Goal: Task Accomplishment & Management: Use online tool/utility

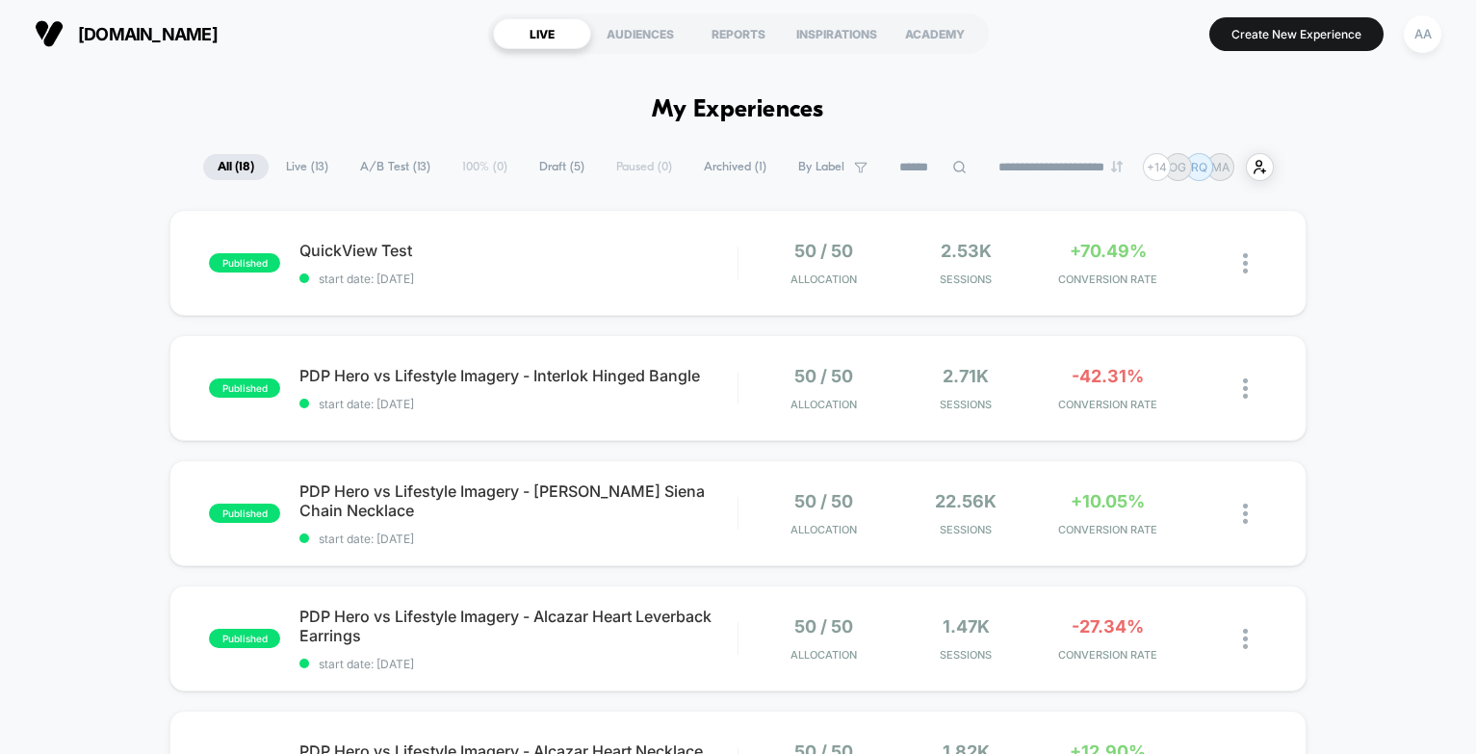
click at [1241, 264] on div at bounding box center [1238, 263] width 57 height 45
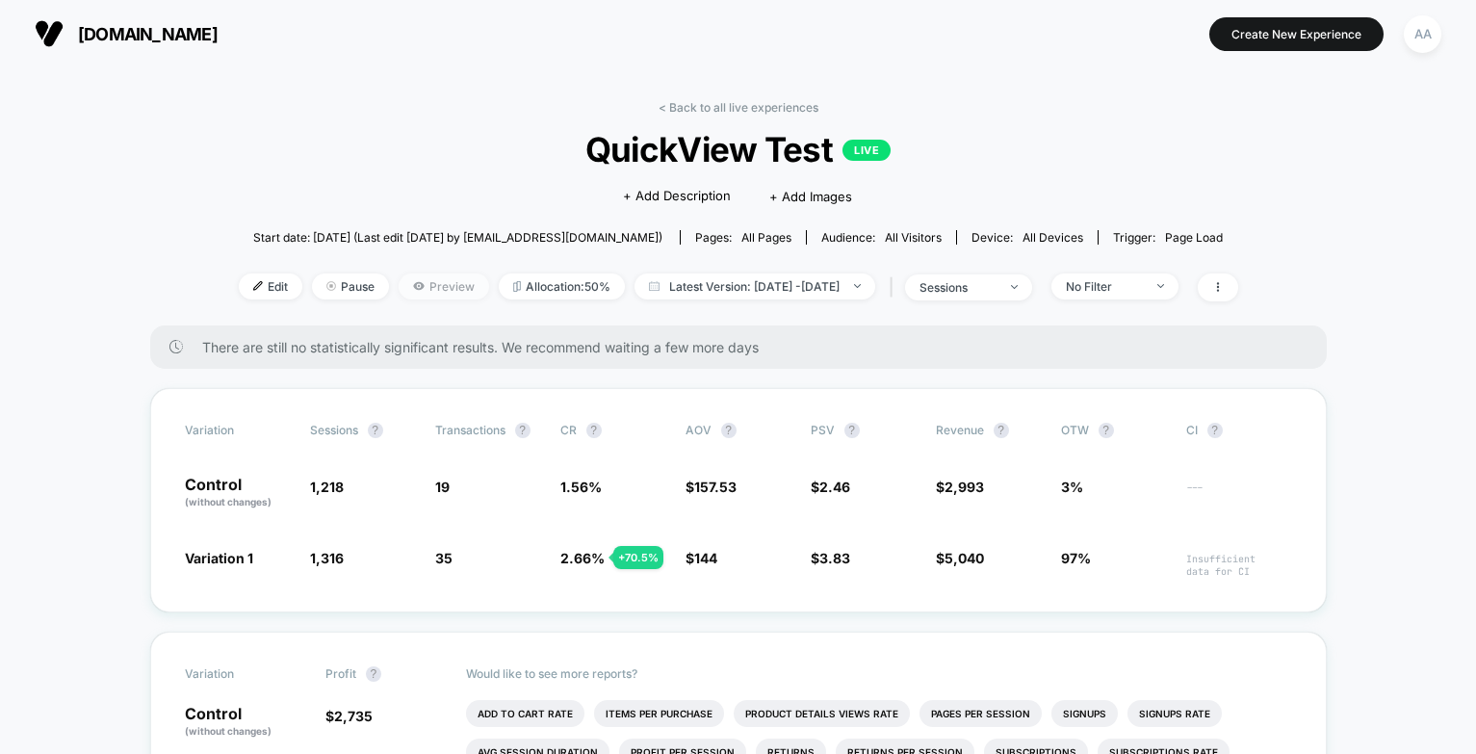
click at [405, 285] on span "Preview" at bounding box center [444, 286] width 91 height 26
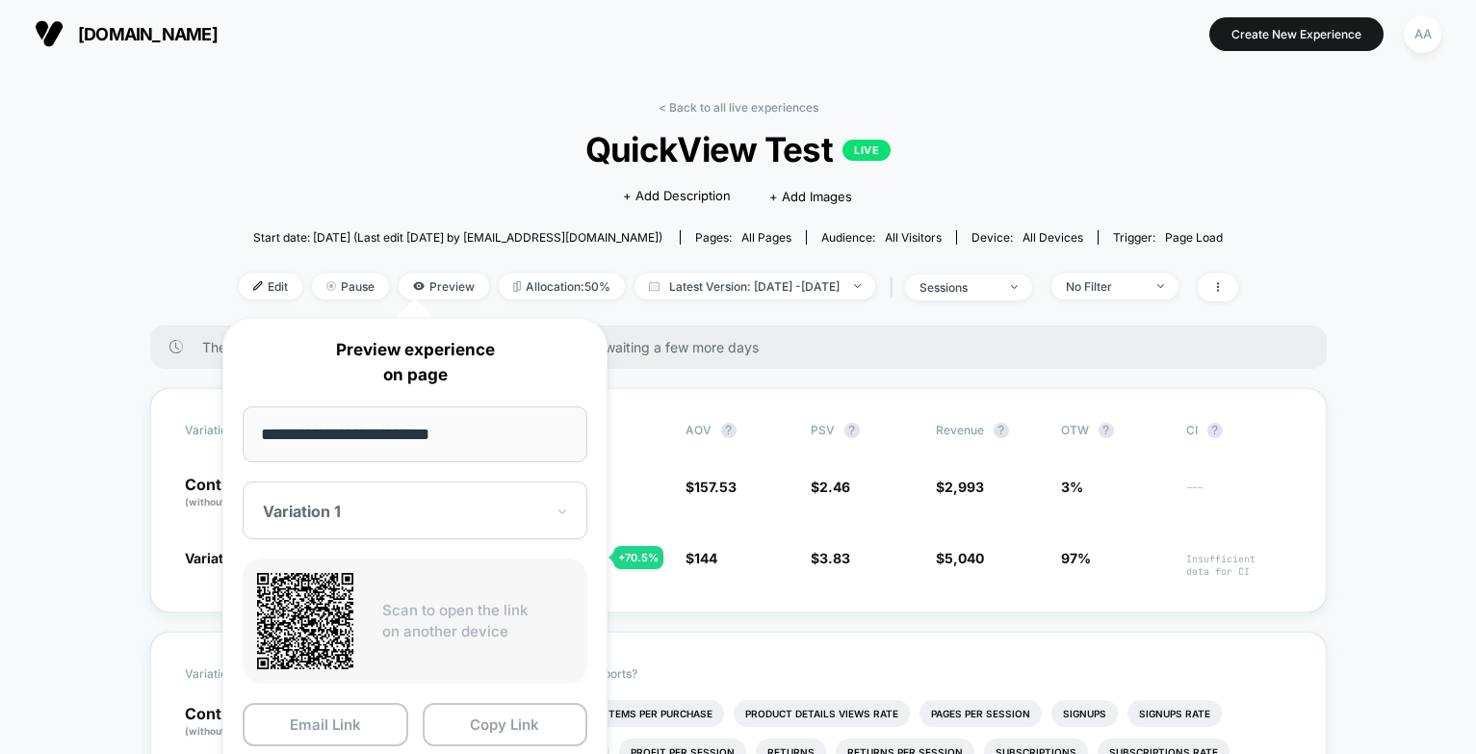
drag, startPoint x: 564, startPoint y: 339, endPoint x: 569, endPoint y: 235, distance: 104.1
click at [569, 235] on body "[DOMAIN_NAME] Create New Experience AA [DOMAIN_NAME] < Back to all live experie…" at bounding box center [738, 377] width 1476 height 754
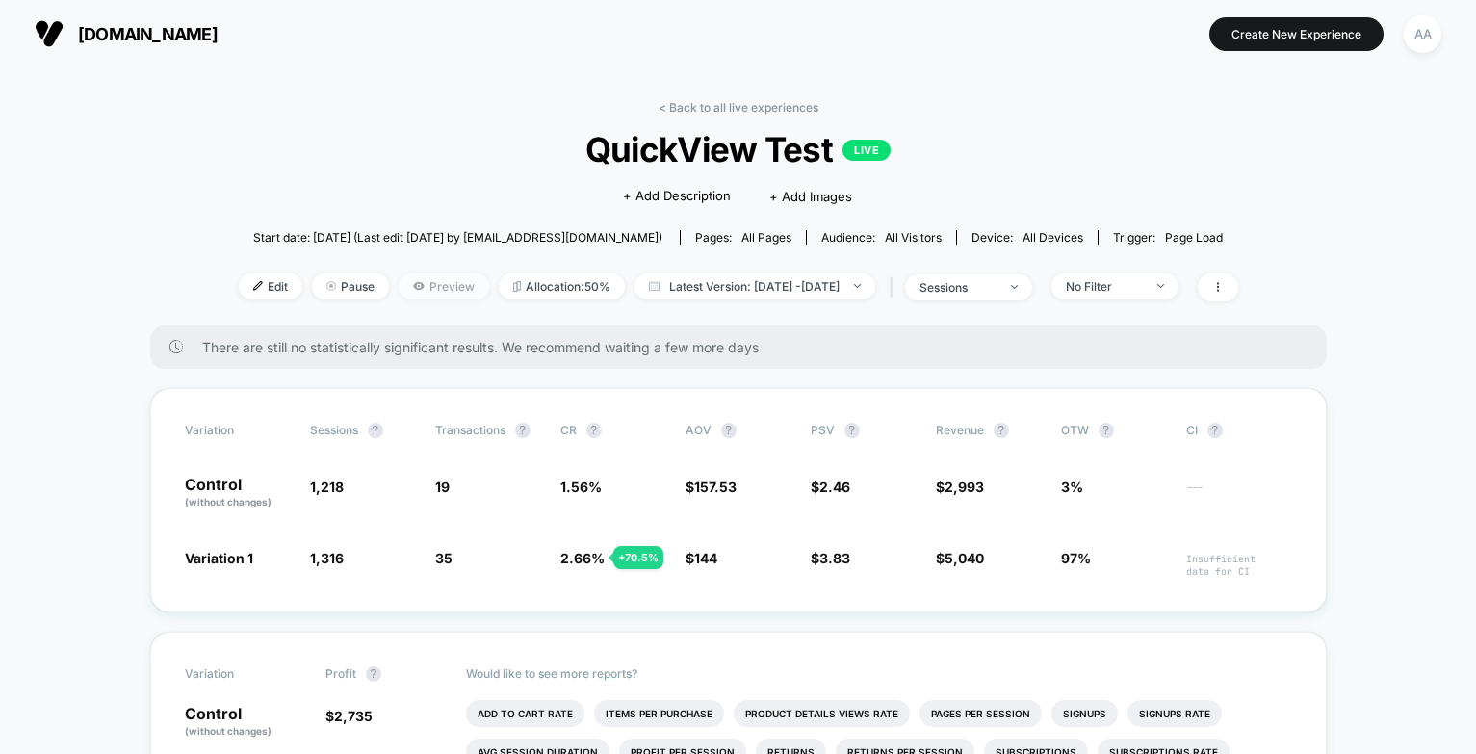
click at [413, 286] on span "Preview" at bounding box center [444, 286] width 91 height 26
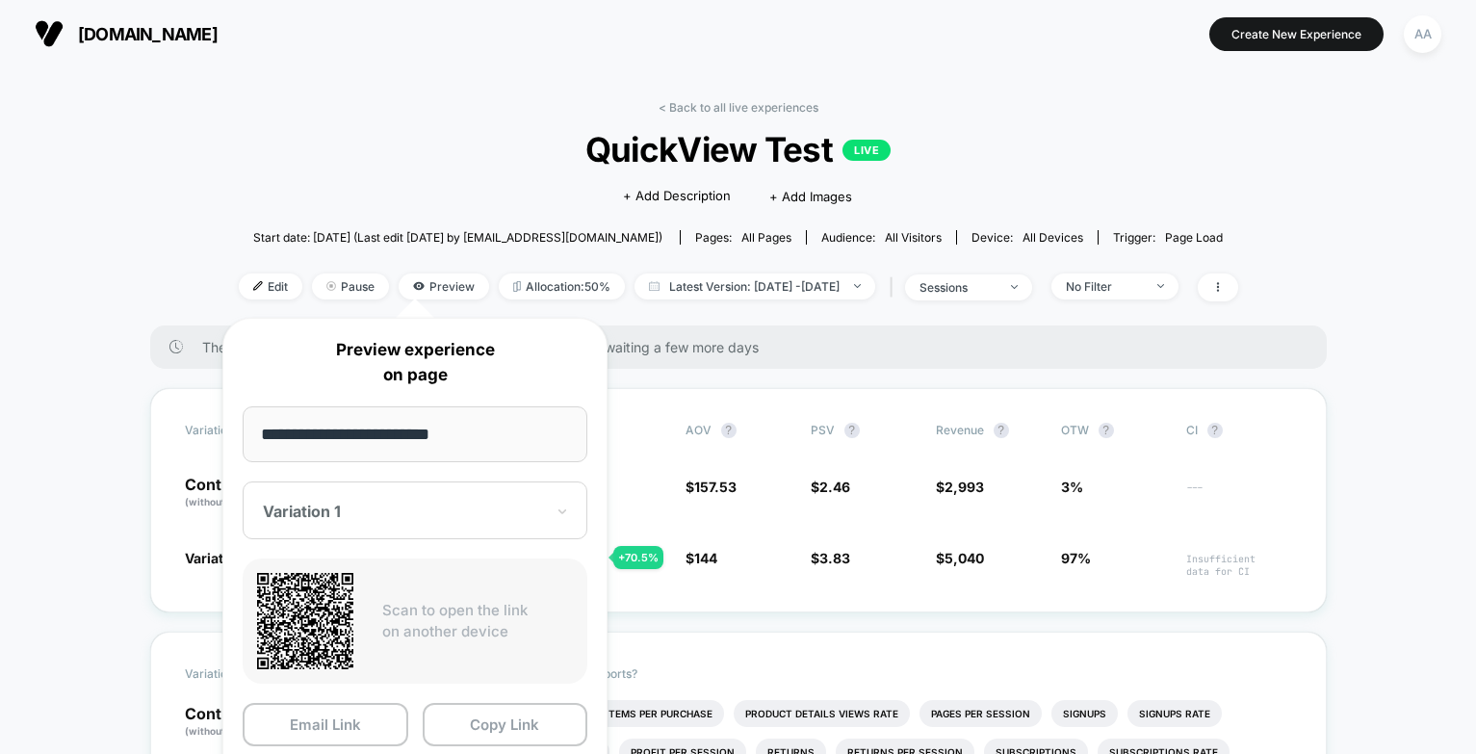
click at [537, 192] on div "Click to edit experience details + Add Description + Add Images" at bounding box center [738, 194] width 600 height 51
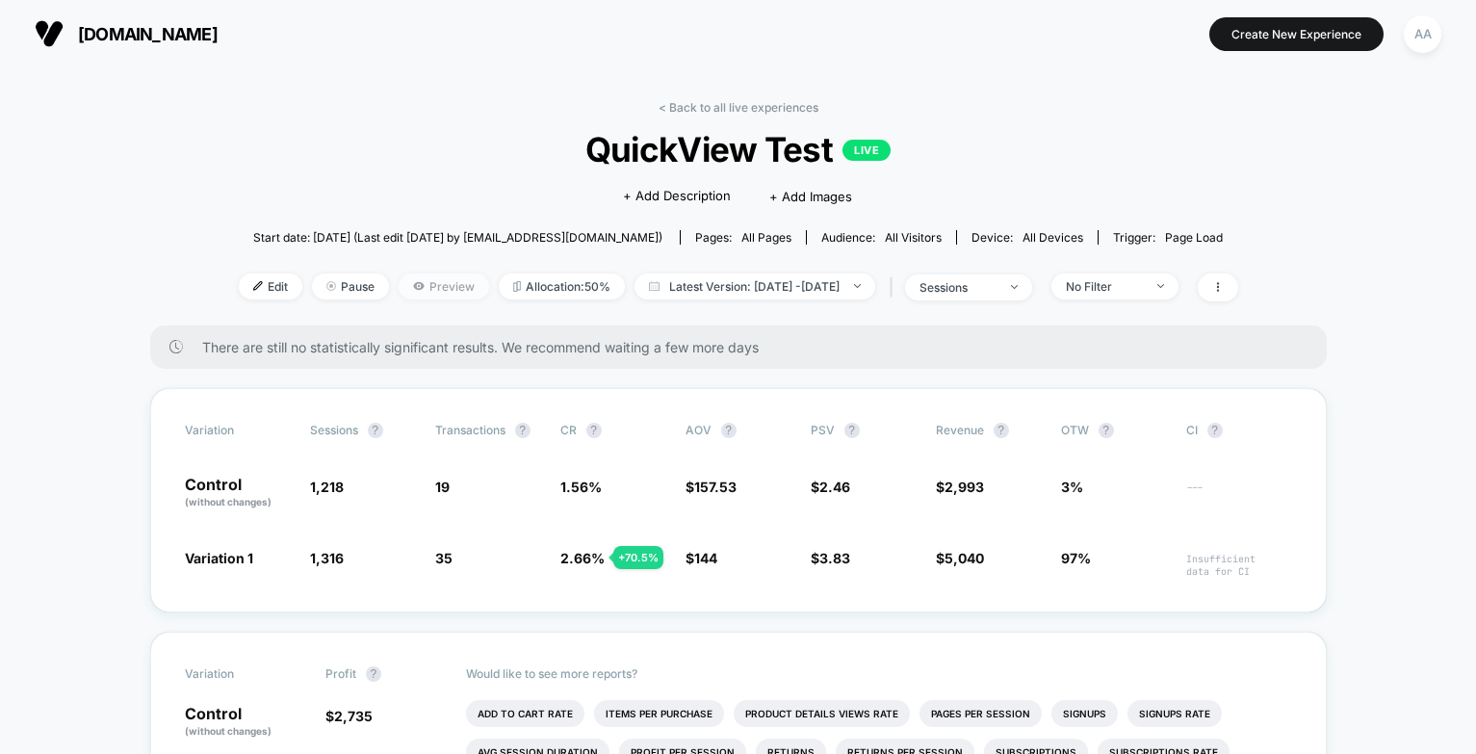
click at [415, 286] on span "Preview" at bounding box center [444, 286] width 91 height 26
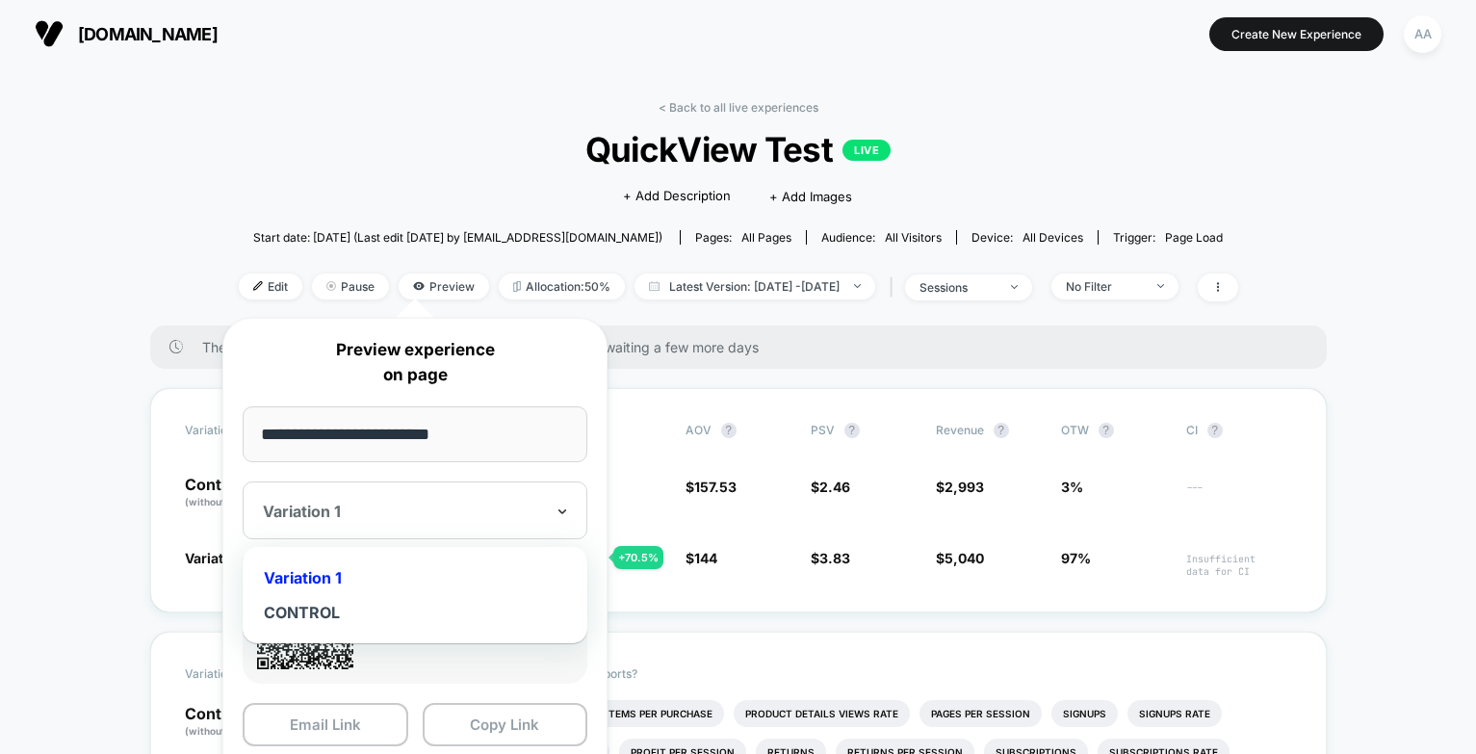
click at [567, 512] on icon at bounding box center [562, 511] width 13 height 19
click at [321, 612] on div "CONTROL" at bounding box center [414, 612] width 325 height 35
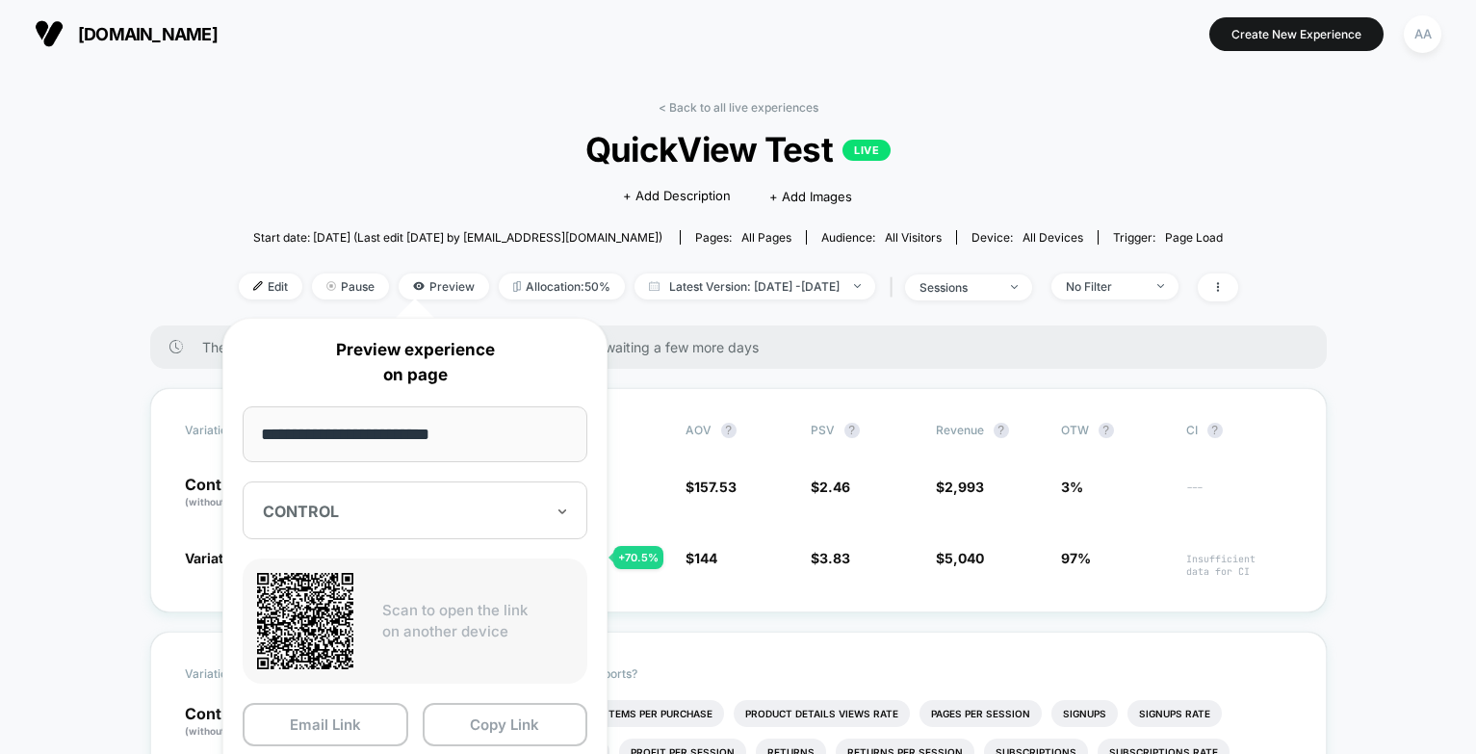
click at [623, 318] on div "**********" at bounding box center [415, 571] width 424 height 545
click at [415, 306] on div at bounding box center [415, 308] width 39 height 19
click at [369, 158] on span "QuickView Test LIVE" at bounding box center [737, 149] width 899 height 40
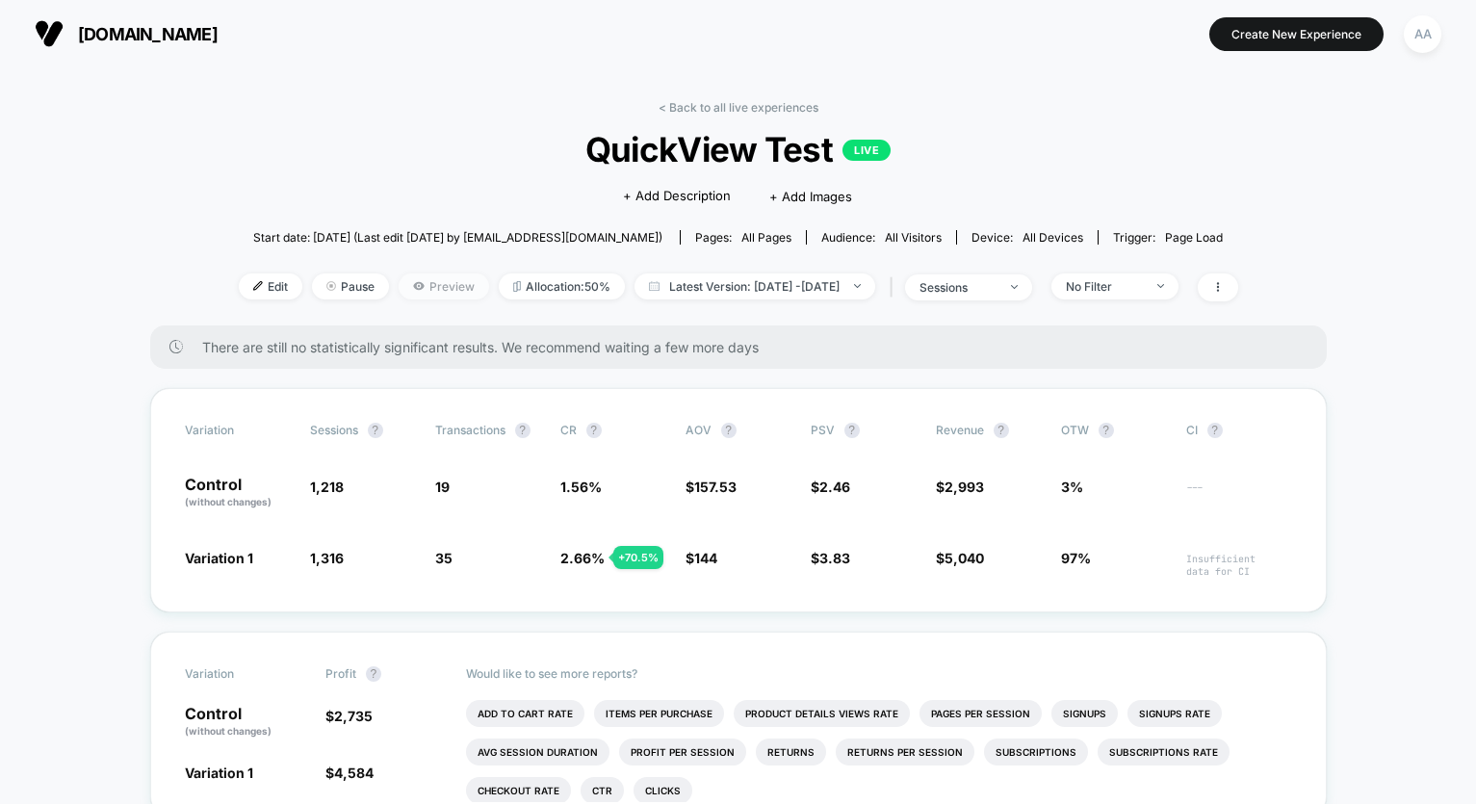
click at [416, 291] on span "Preview" at bounding box center [444, 286] width 91 height 26
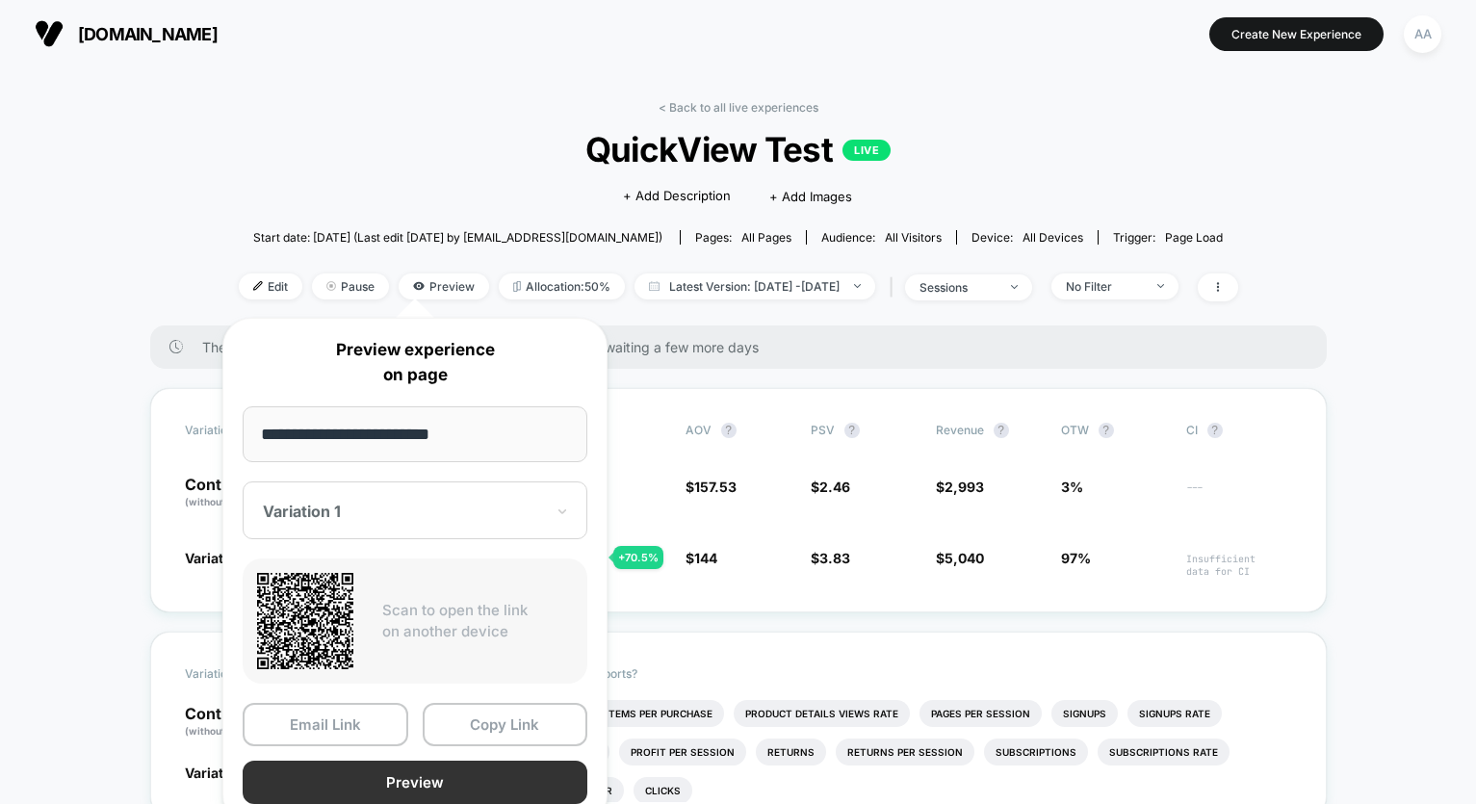
click at [400, 753] on button "Preview" at bounding box center [415, 782] width 345 height 43
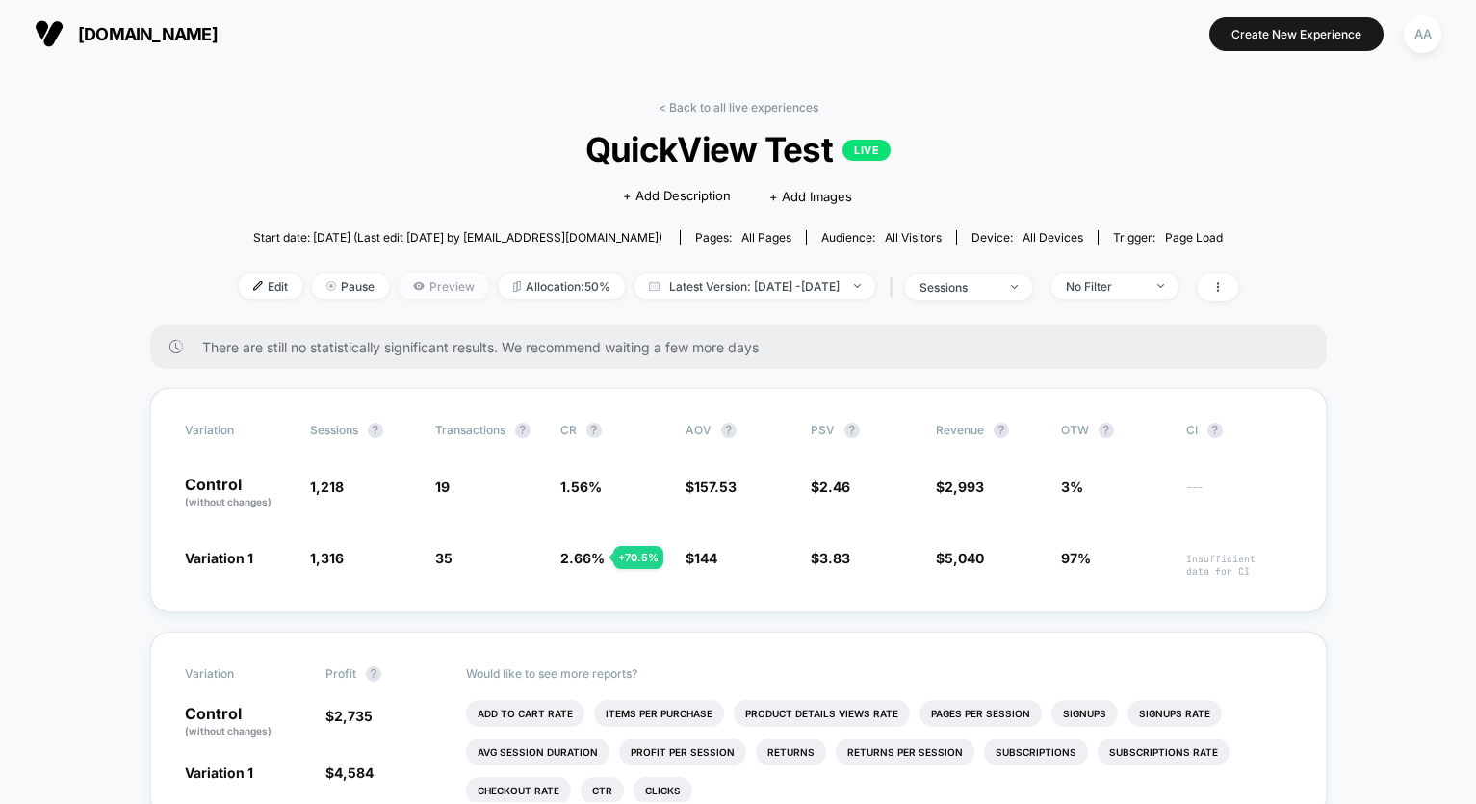
click at [424, 284] on span "Preview" at bounding box center [444, 286] width 91 height 26
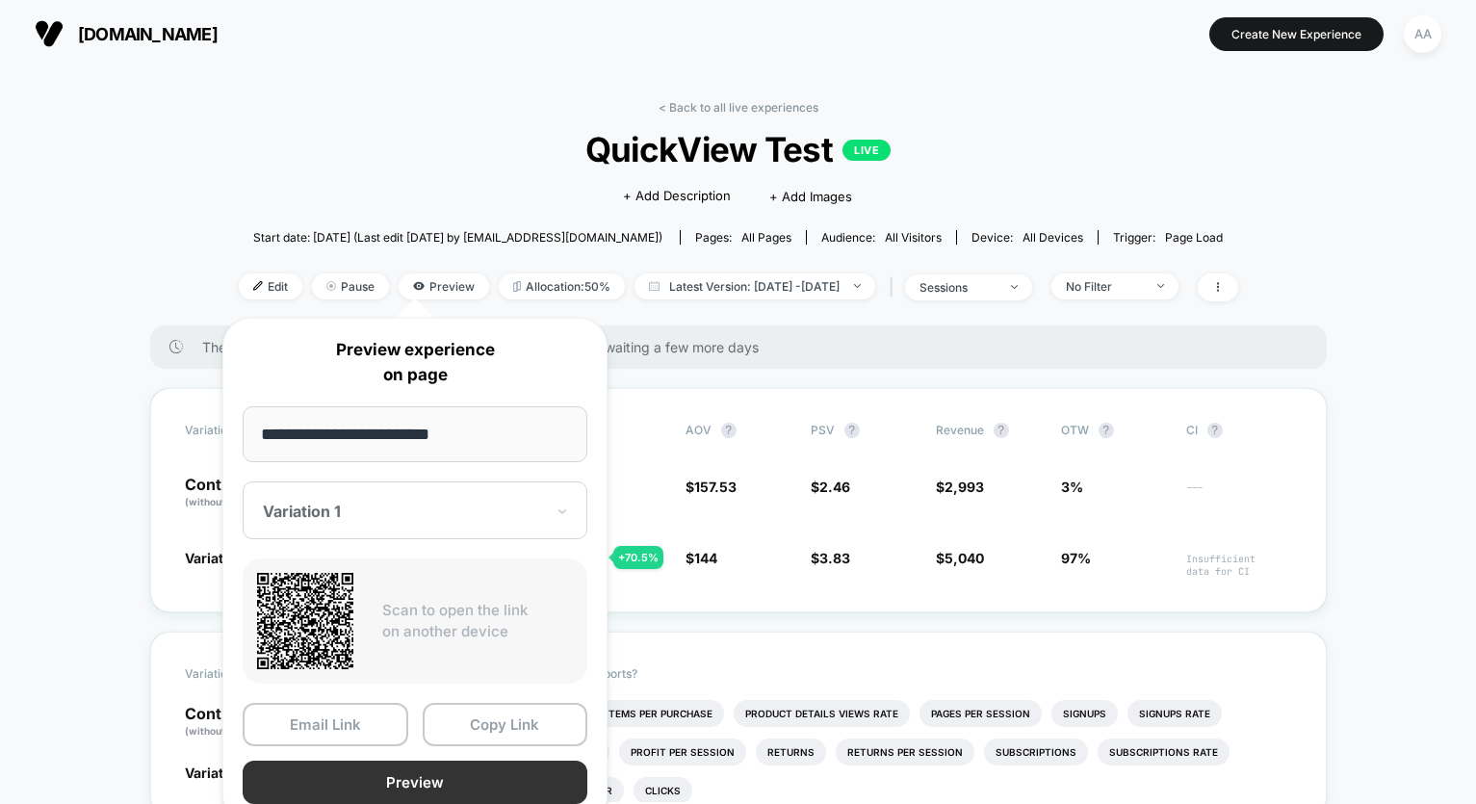
click at [443, 753] on button "Preview" at bounding box center [415, 782] width 345 height 43
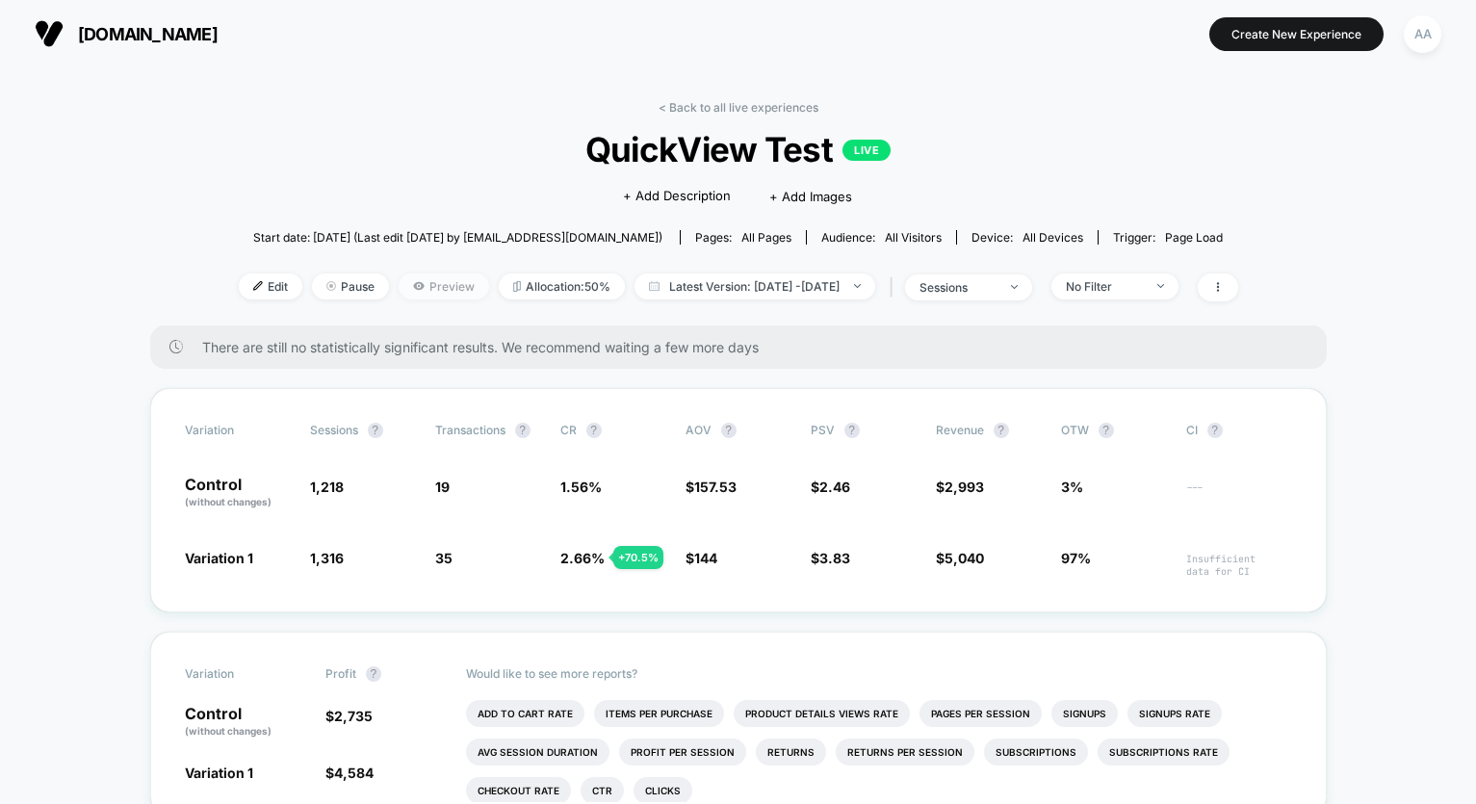
click at [416, 285] on span "Preview" at bounding box center [444, 286] width 91 height 26
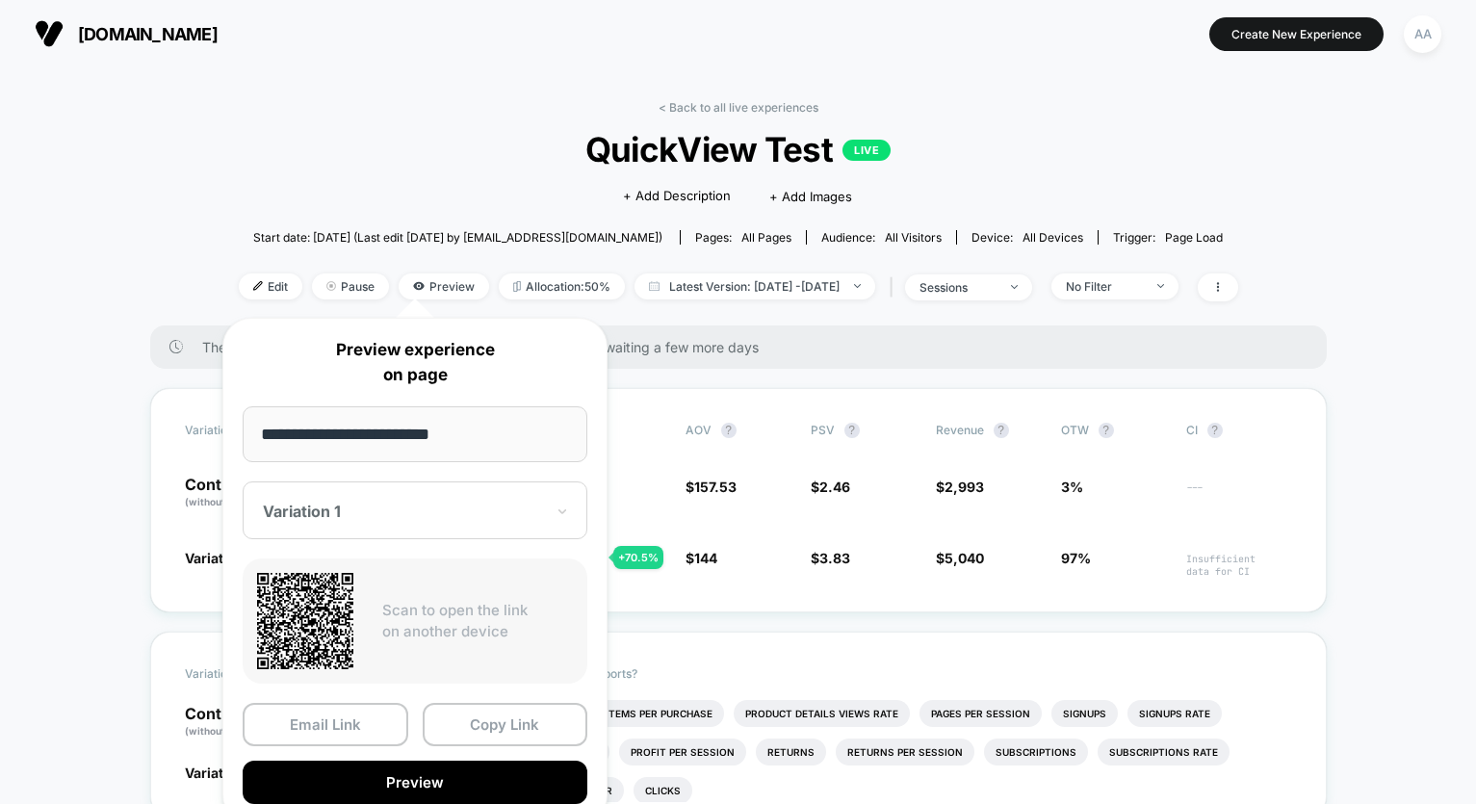
click at [453, 524] on div "Variation 1" at bounding box center [415, 510] width 345 height 58
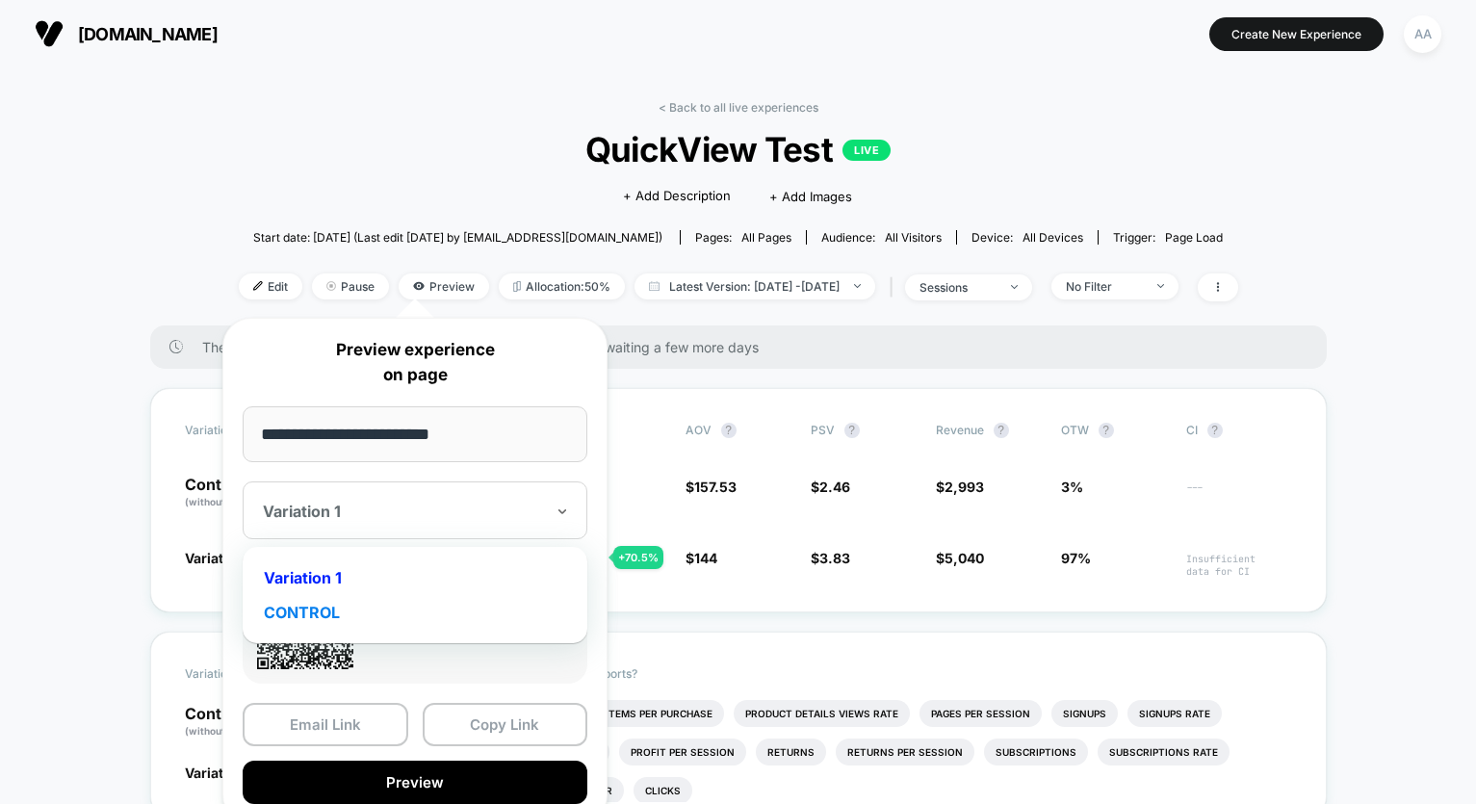
click at [362, 612] on div "CONTROL" at bounding box center [414, 612] width 325 height 35
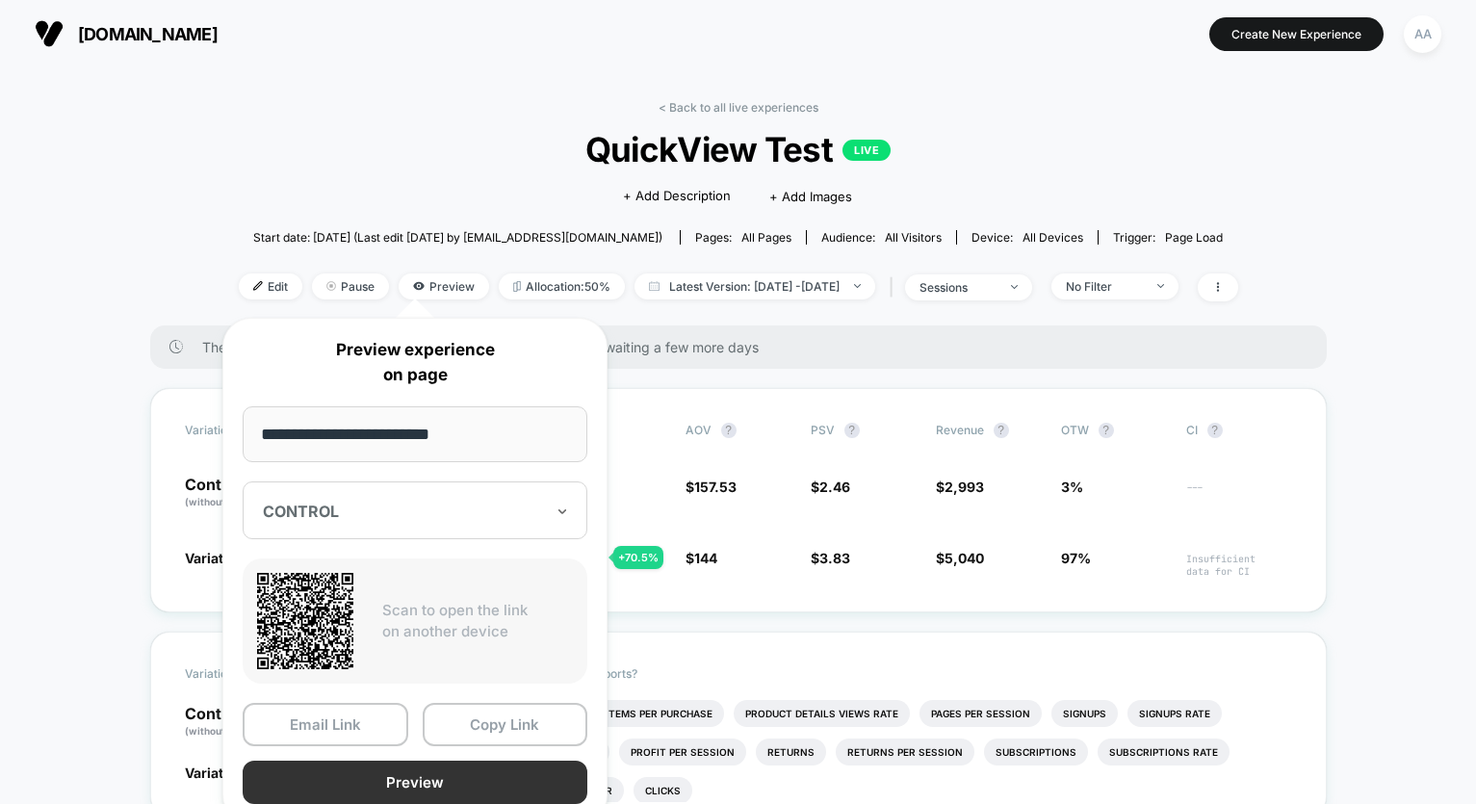
click at [419, 753] on button "Preview" at bounding box center [415, 782] width 345 height 43
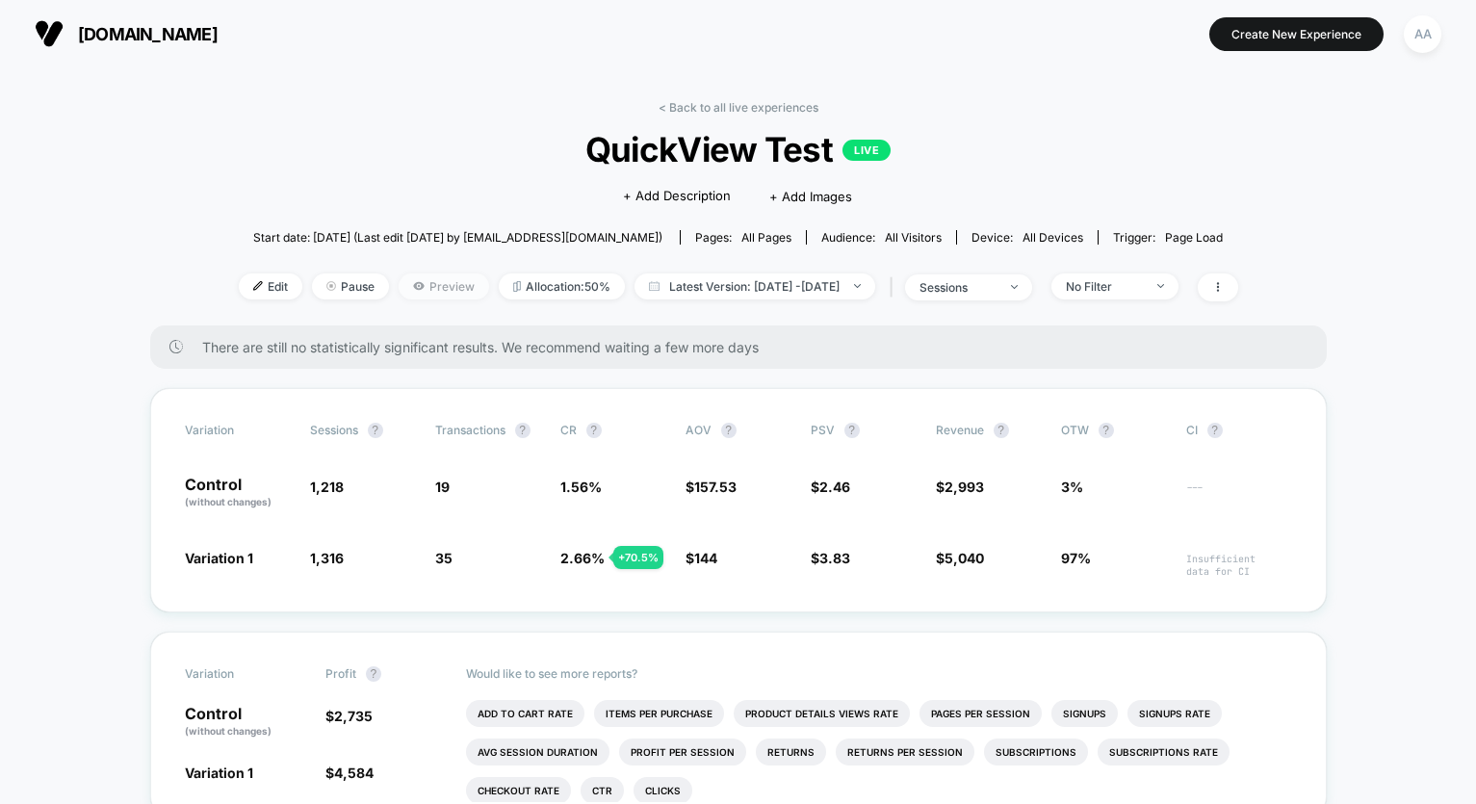
click at [411, 293] on span "Preview" at bounding box center [444, 286] width 91 height 26
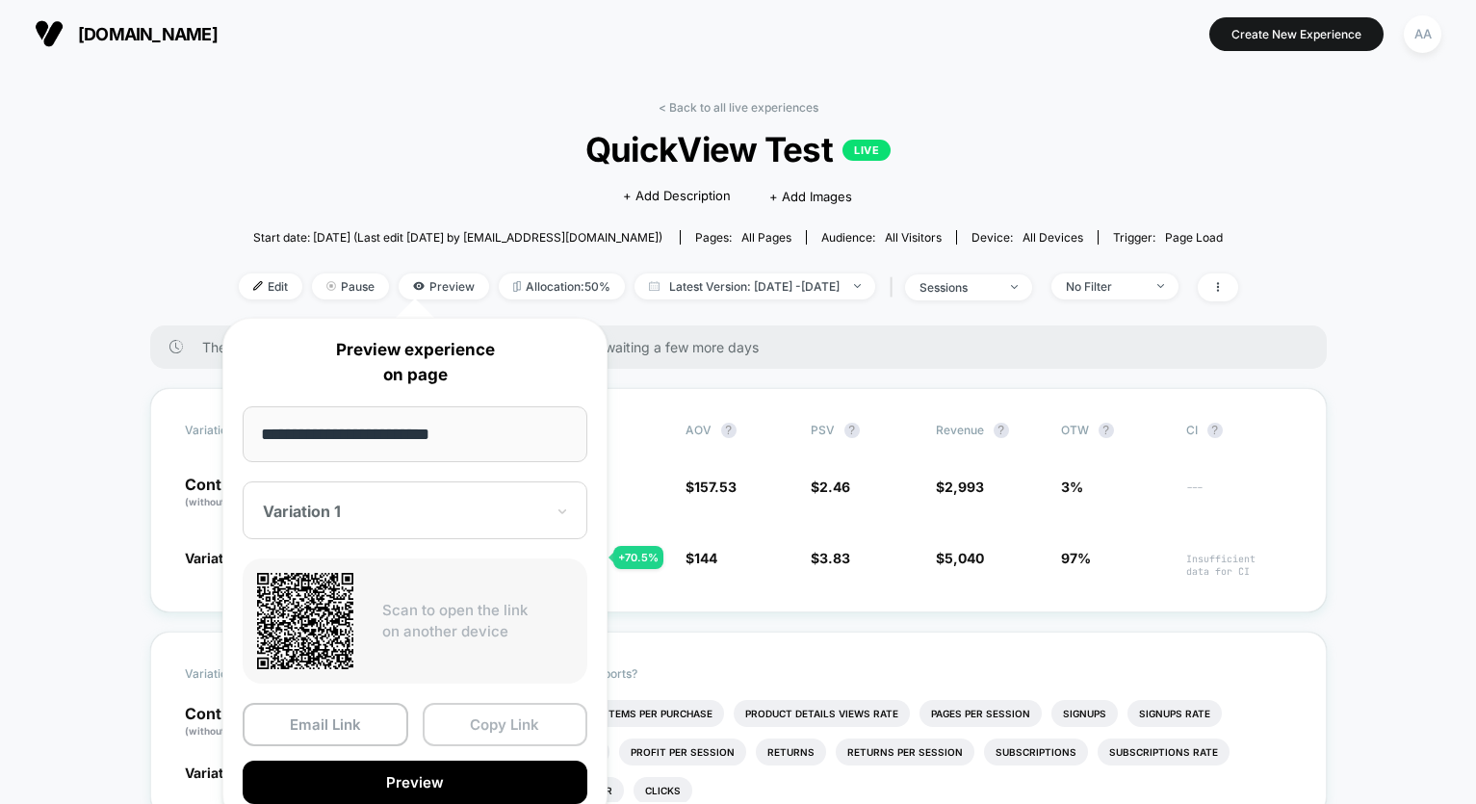
click at [492, 716] on button "Copy Link" at bounding box center [506, 724] width 166 height 43
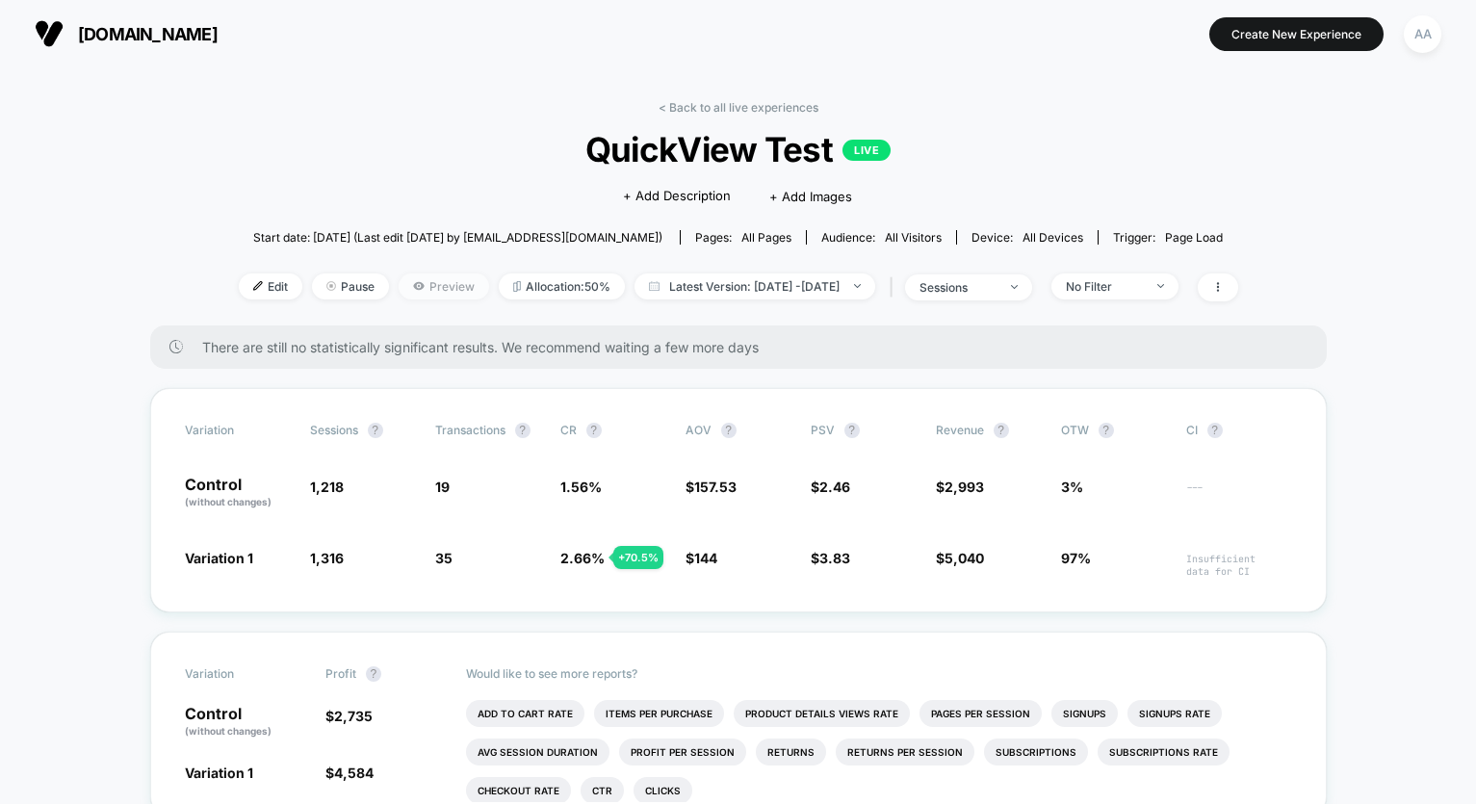
click at [438, 286] on span "Preview" at bounding box center [444, 286] width 91 height 26
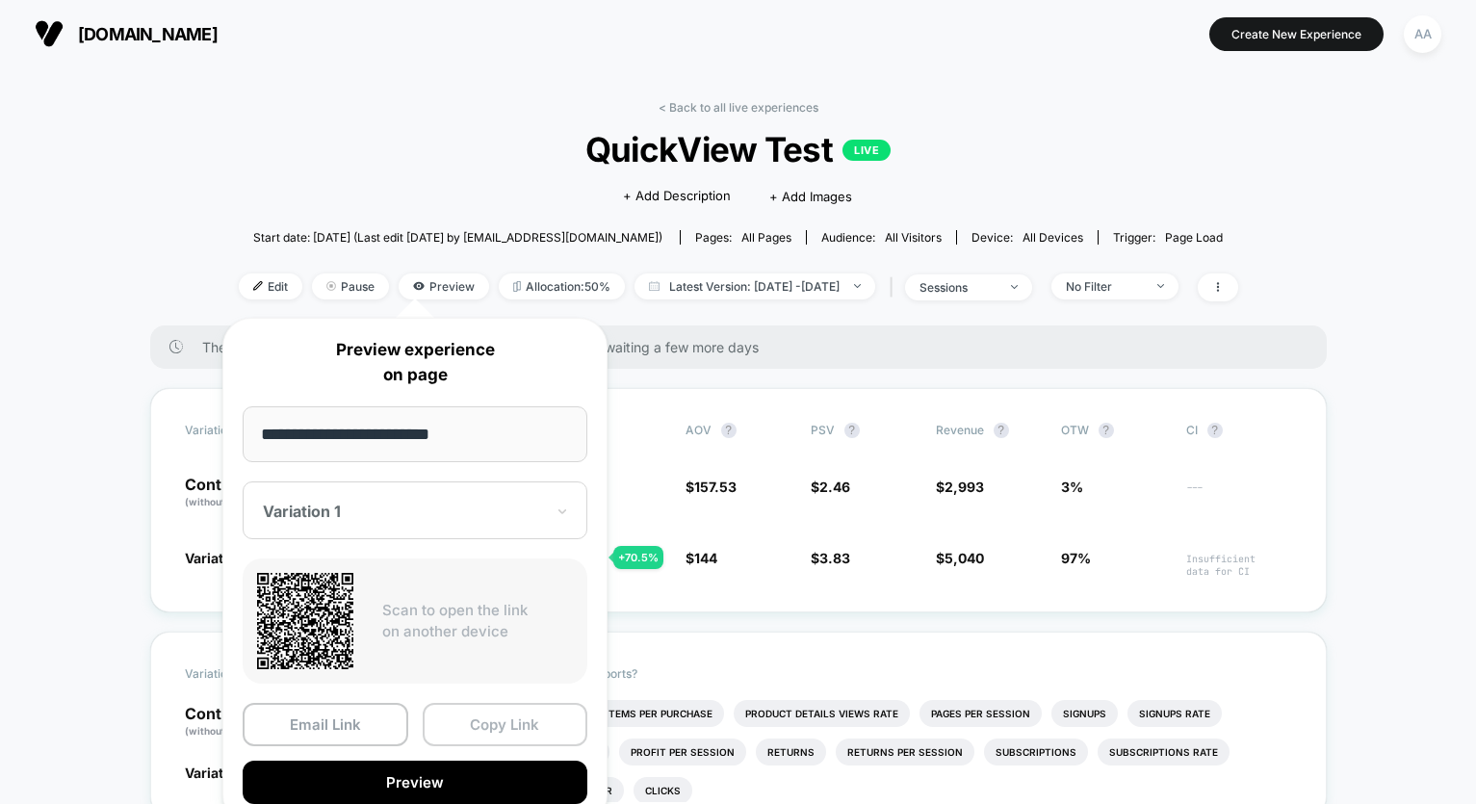
click at [526, 718] on button "Copy Link" at bounding box center [506, 724] width 166 height 43
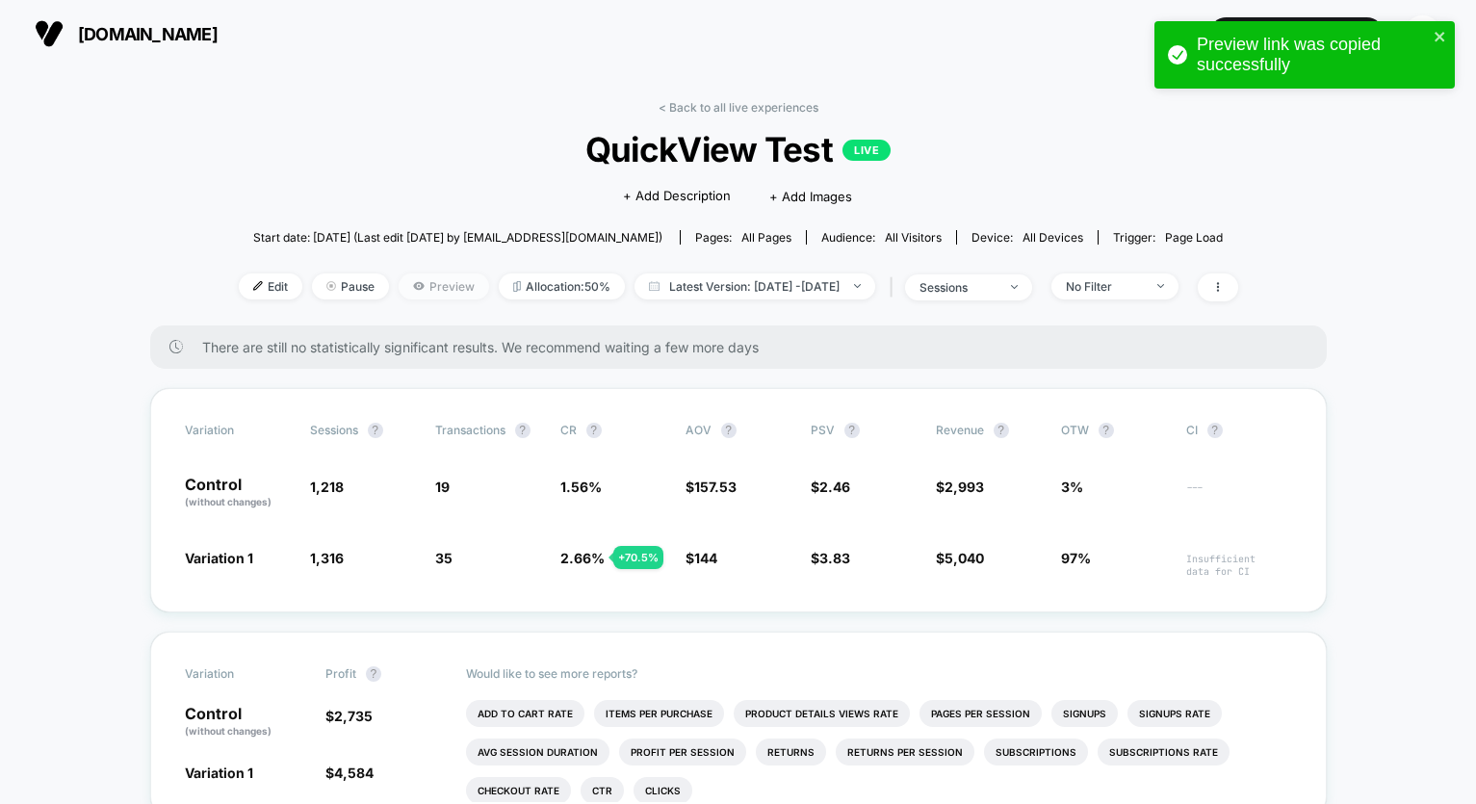
click at [431, 290] on span "Preview" at bounding box center [444, 286] width 91 height 26
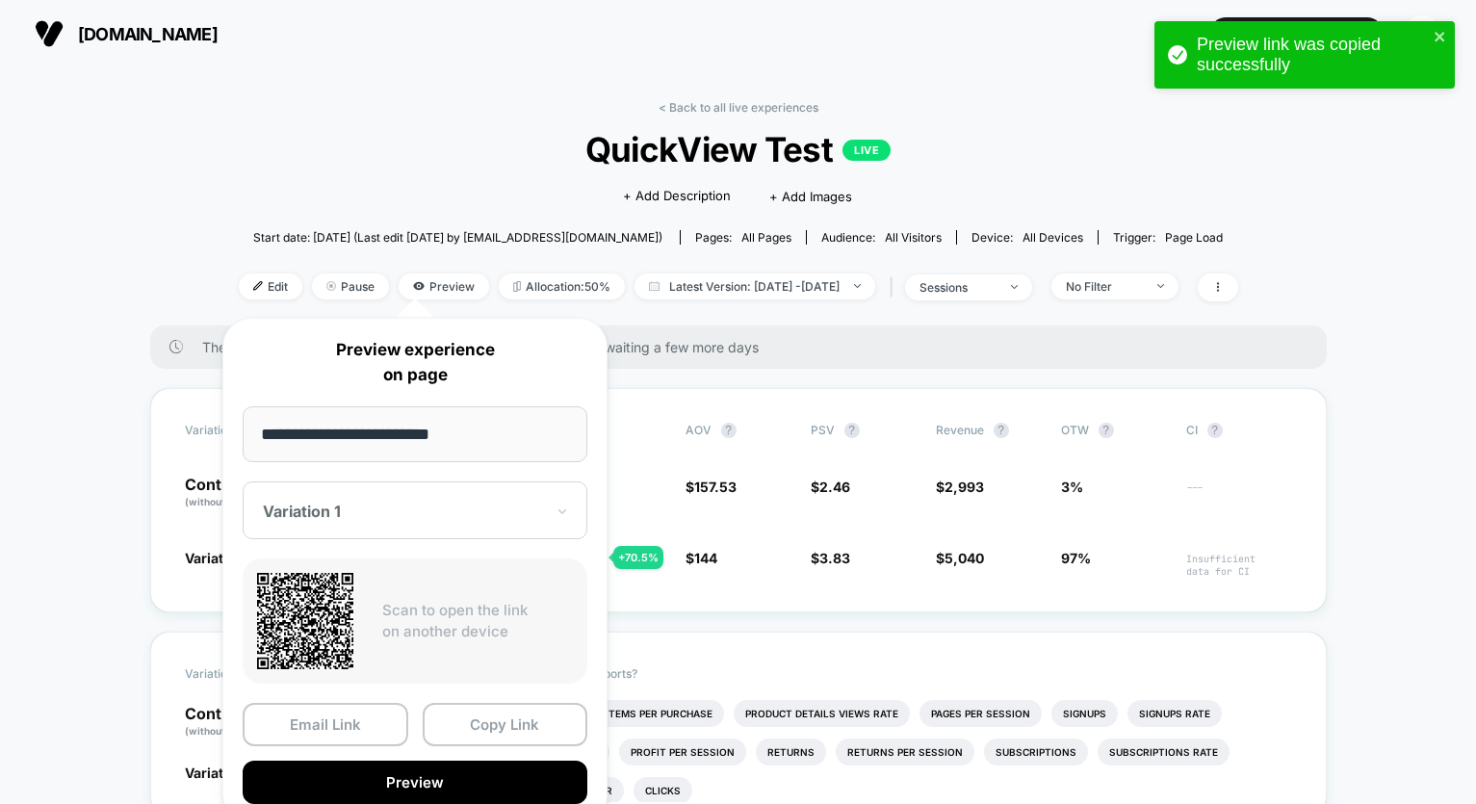
click at [496, 501] on div "Variation 1" at bounding box center [415, 510] width 345 height 58
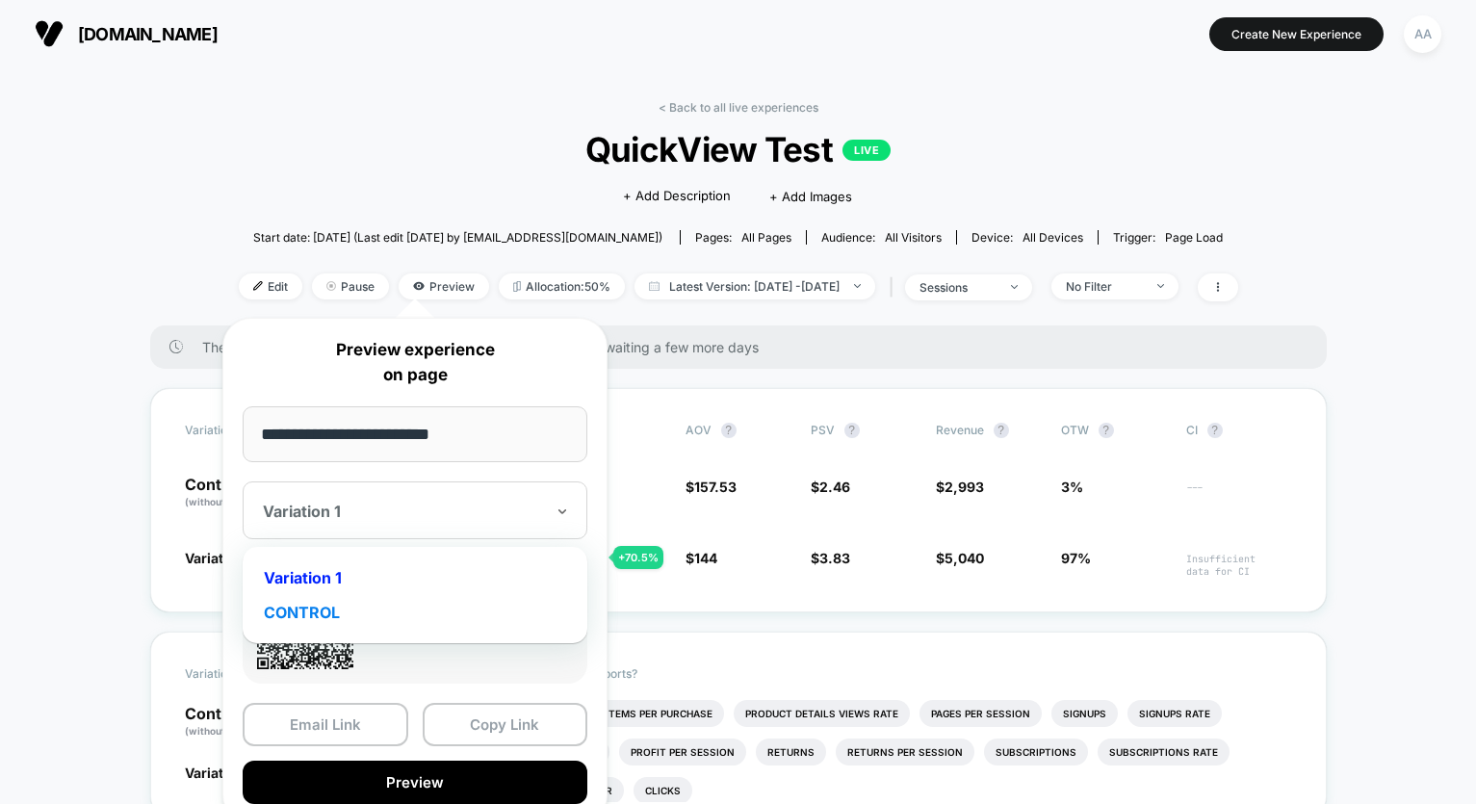
click at [341, 620] on div "CONTROL" at bounding box center [414, 612] width 325 height 35
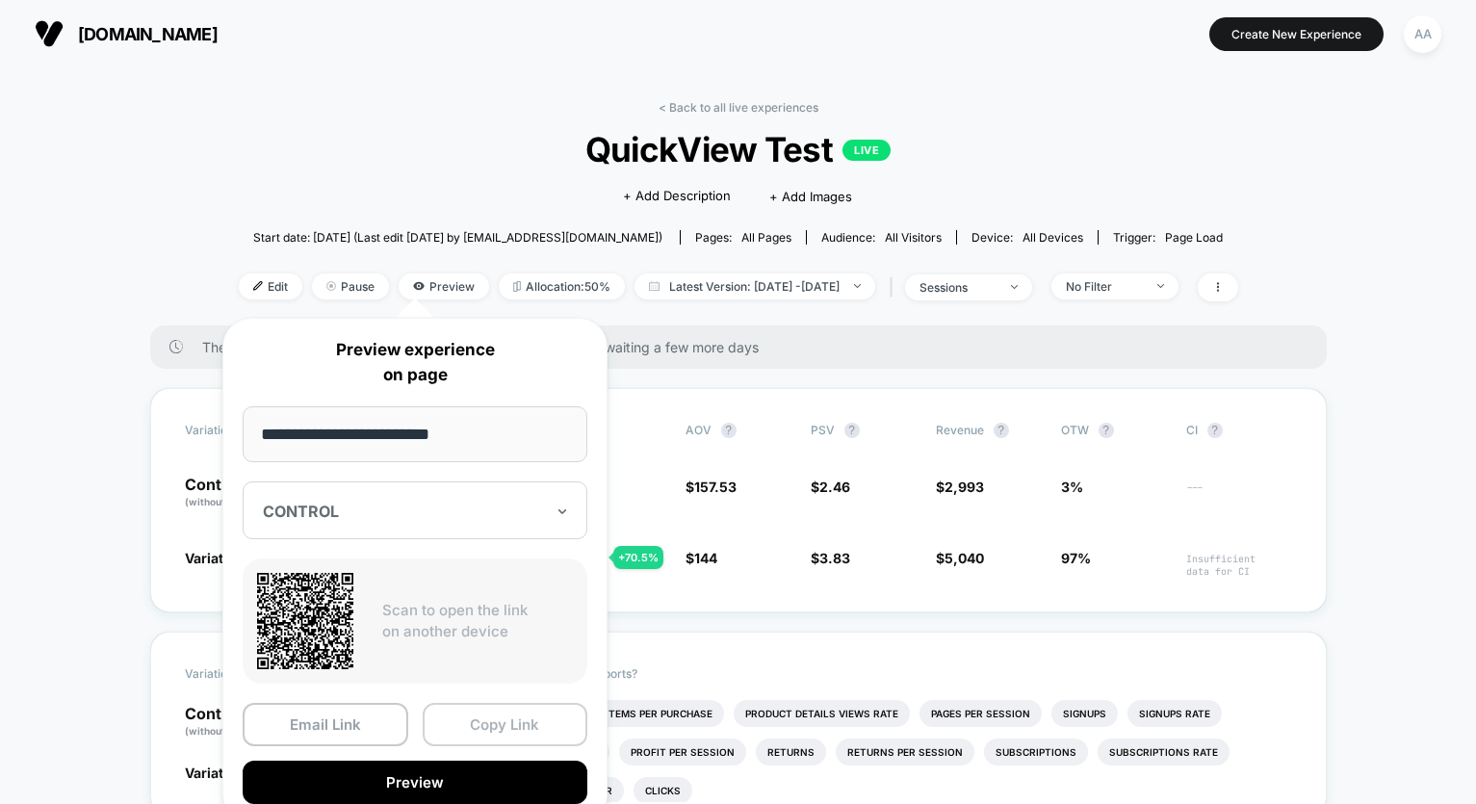
click at [536, 736] on button "Copy Link" at bounding box center [506, 724] width 166 height 43
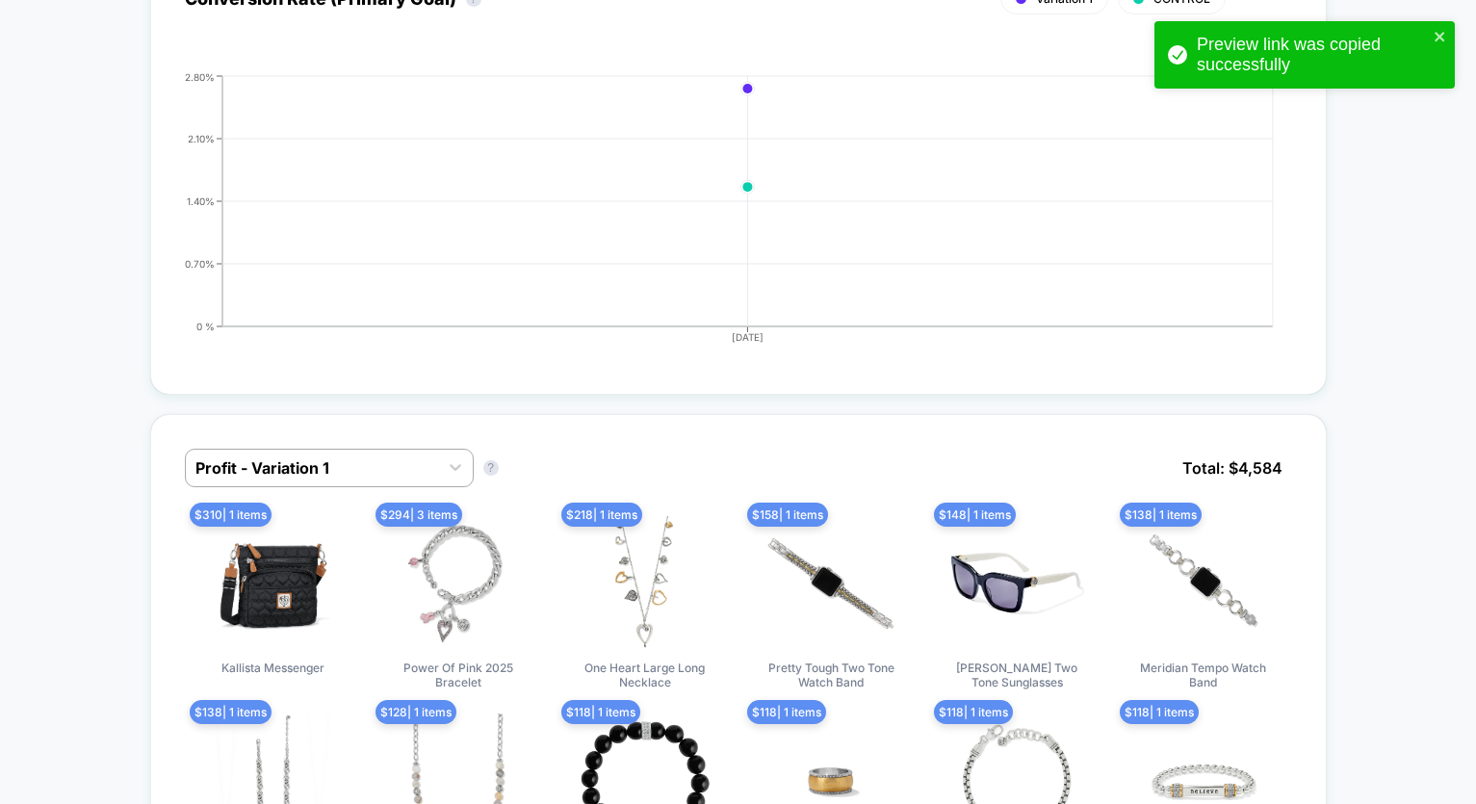
scroll to position [40, 0]
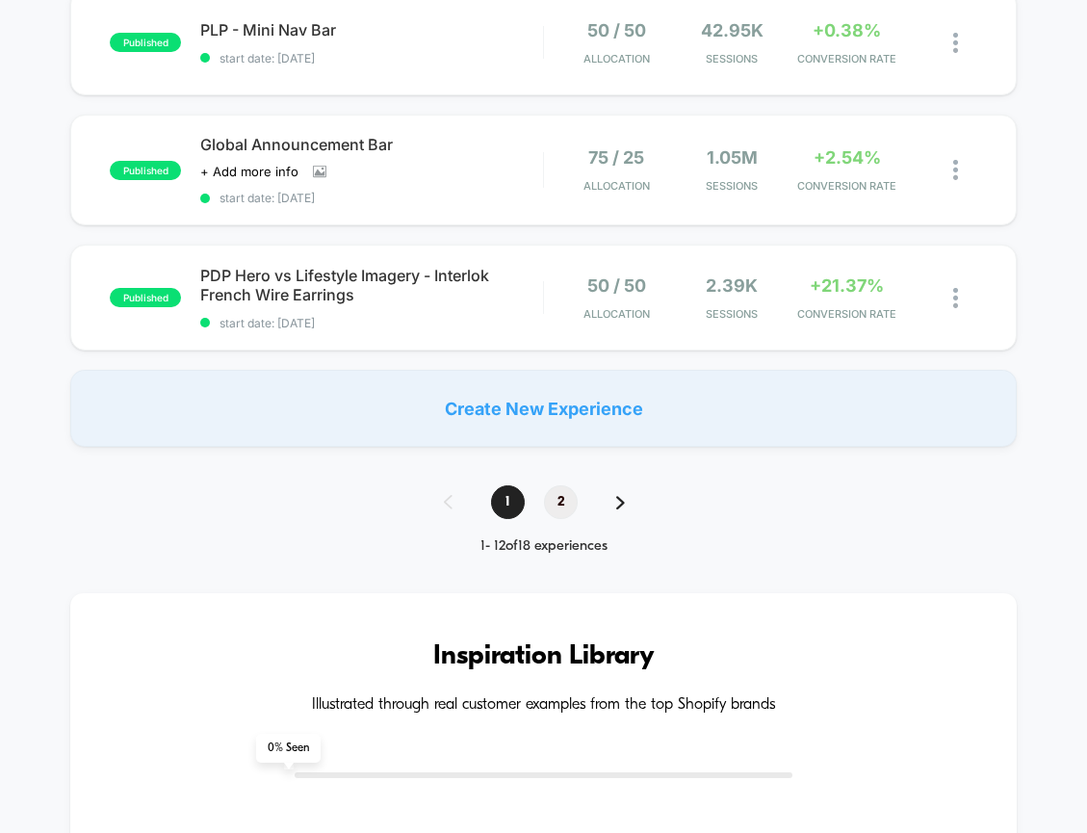
click at [566, 506] on span "2" at bounding box center [561, 502] width 34 height 34
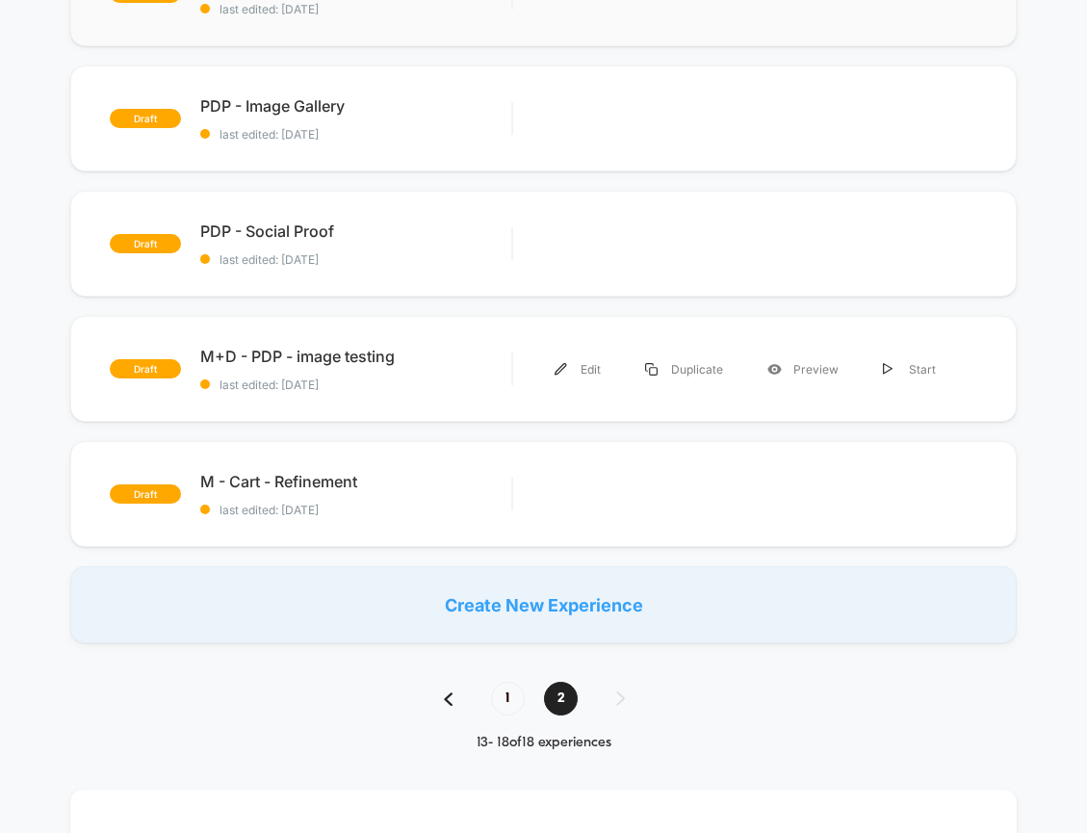
scroll to position [404, 0]
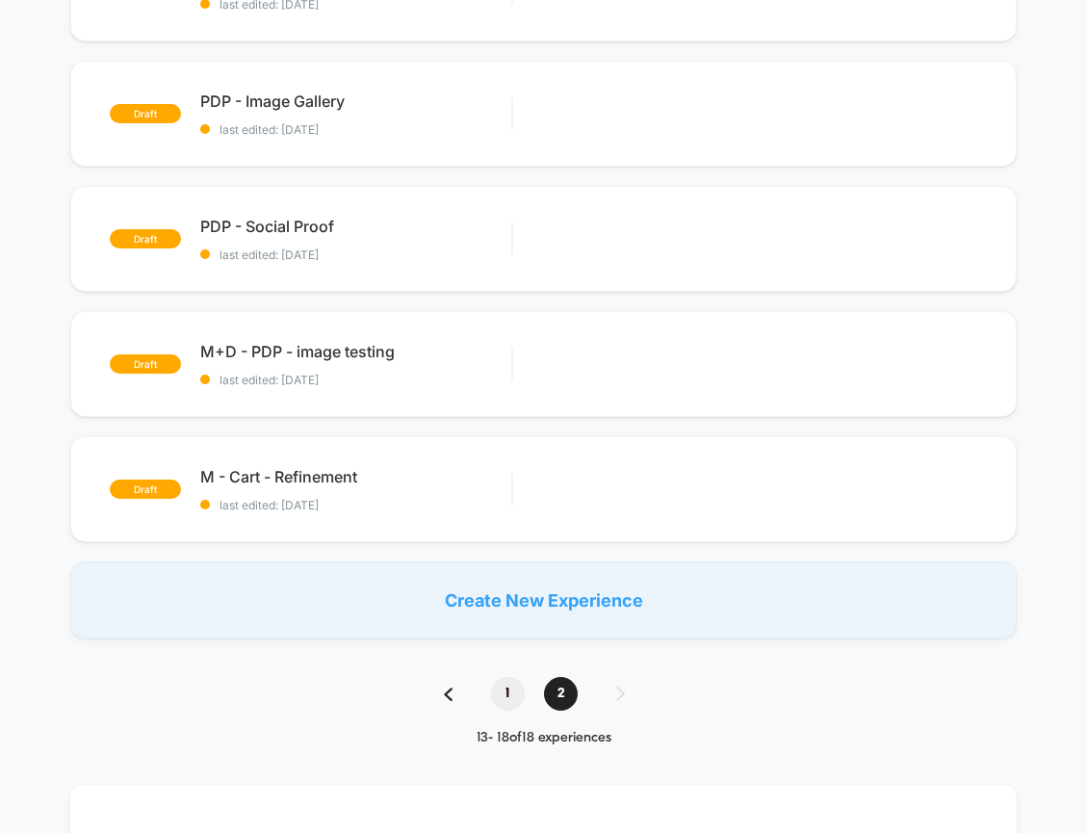
click at [513, 702] on span "1" at bounding box center [508, 694] width 34 height 34
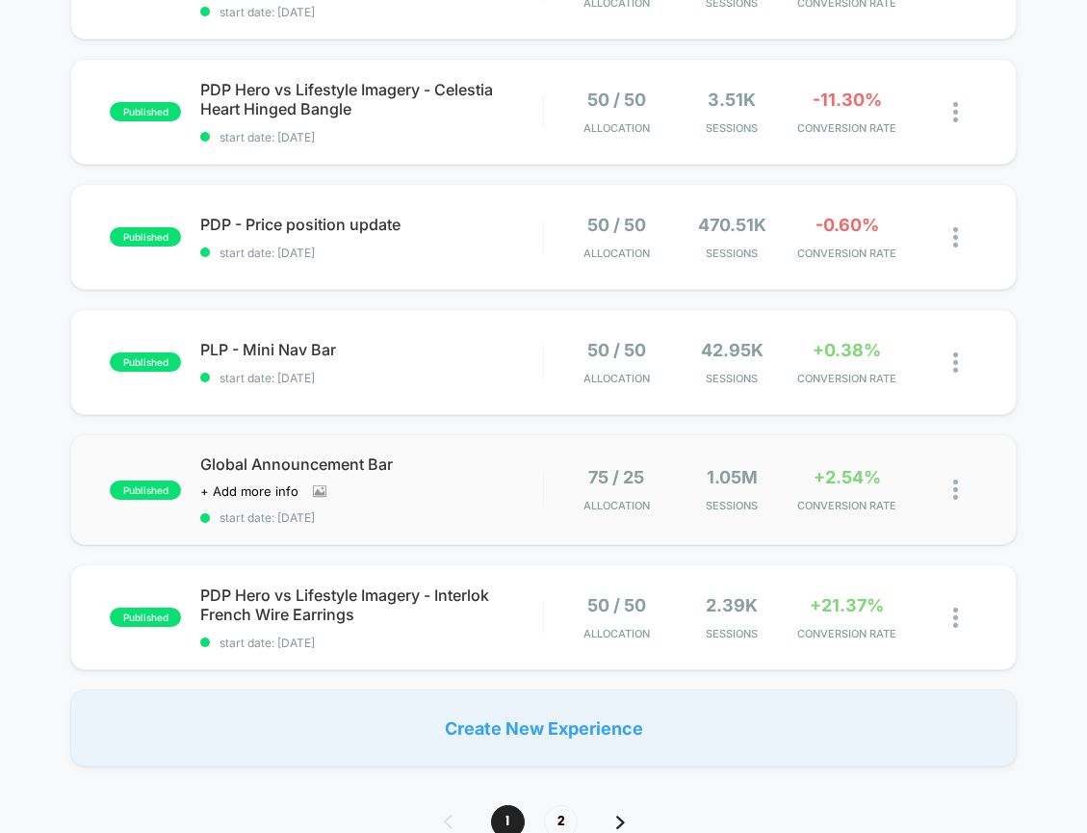
scroll to position [1029, 0]
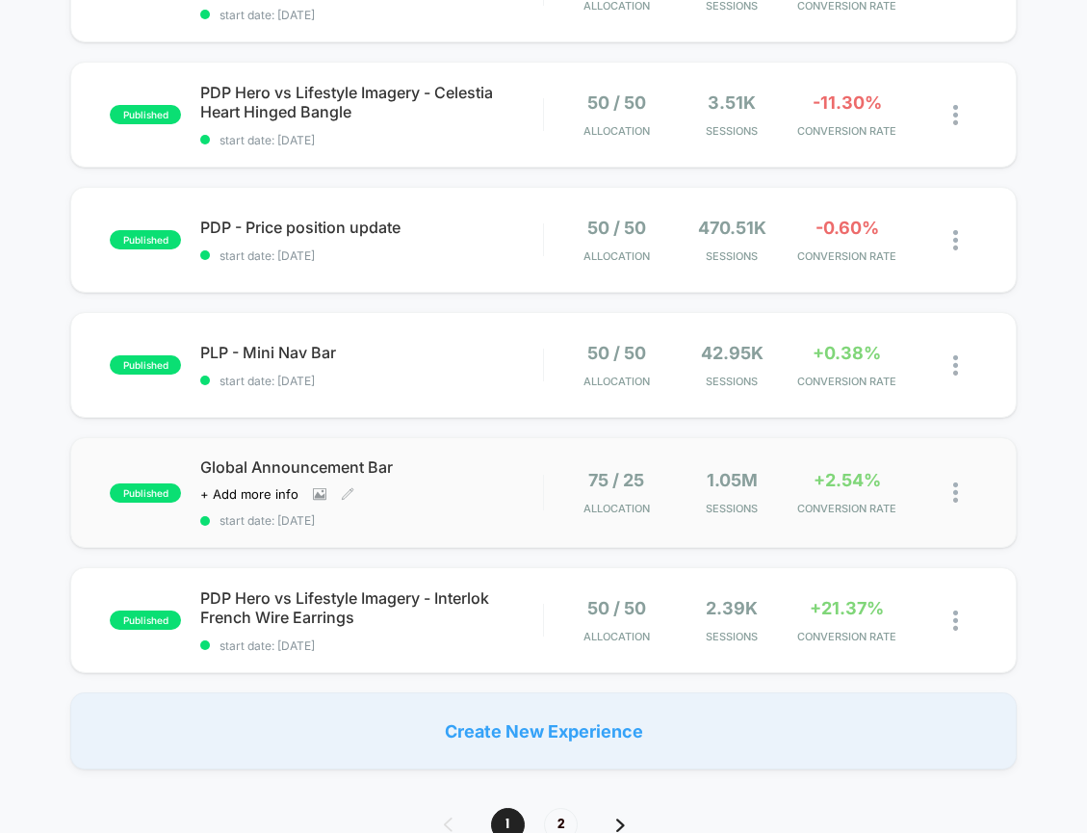
click at [462, 506] on div "Global Announcement Bar Click to view images Click to edit experience details +…" at bounding box center [371, 492] width 342 height 70
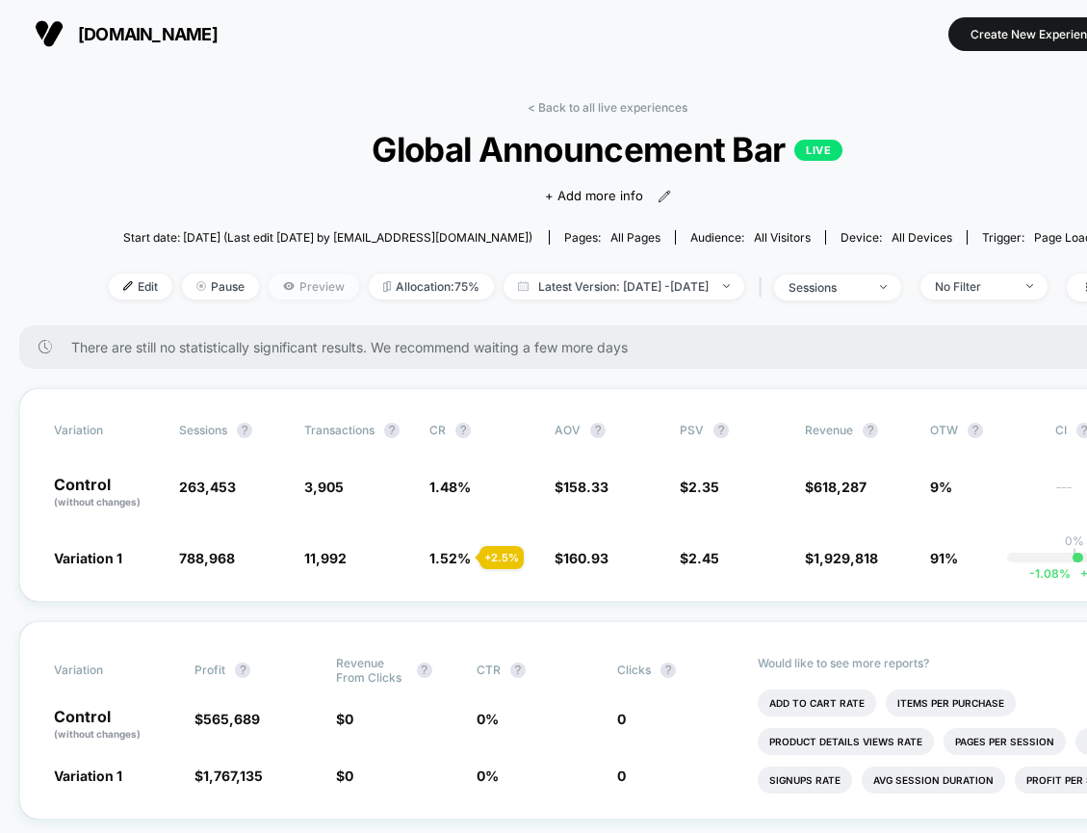
click at [279, 288] on span "Preview" at bounding box center [314, 286] width 91 height 26
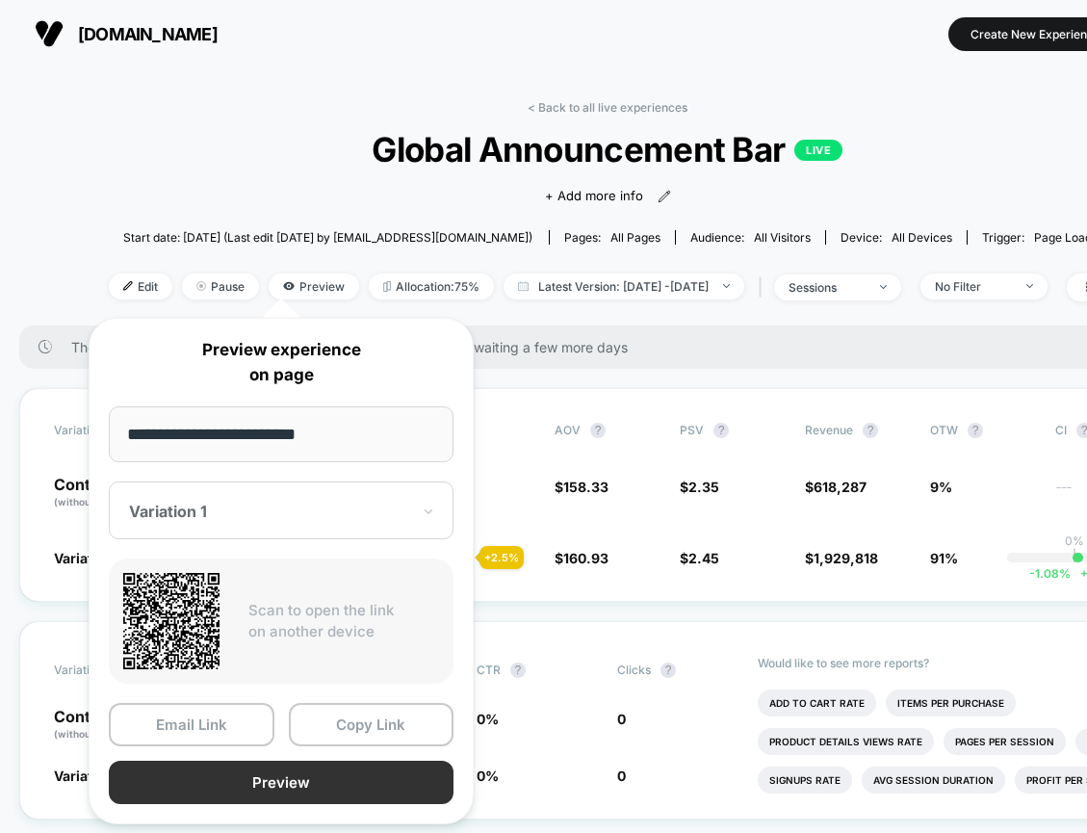
click at [276, 781] on button "Preview" at bounding box center [281, 782] width 345 height 43
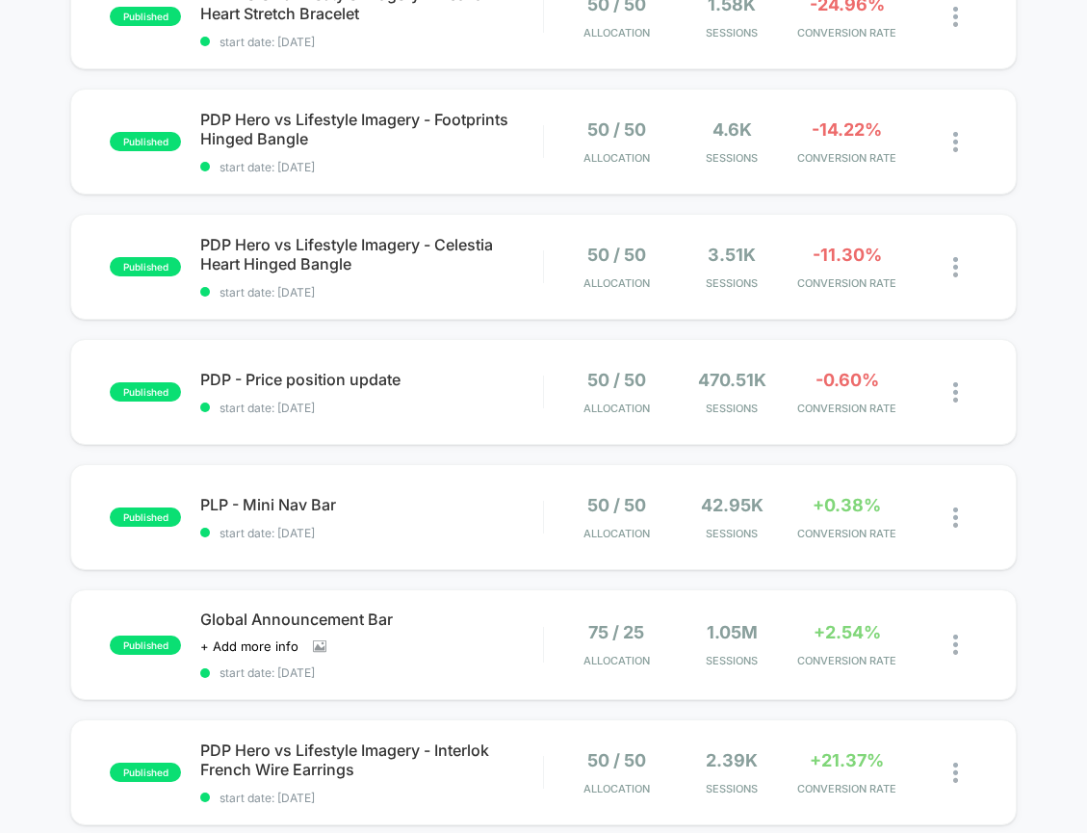
scroll to position [958, 0]
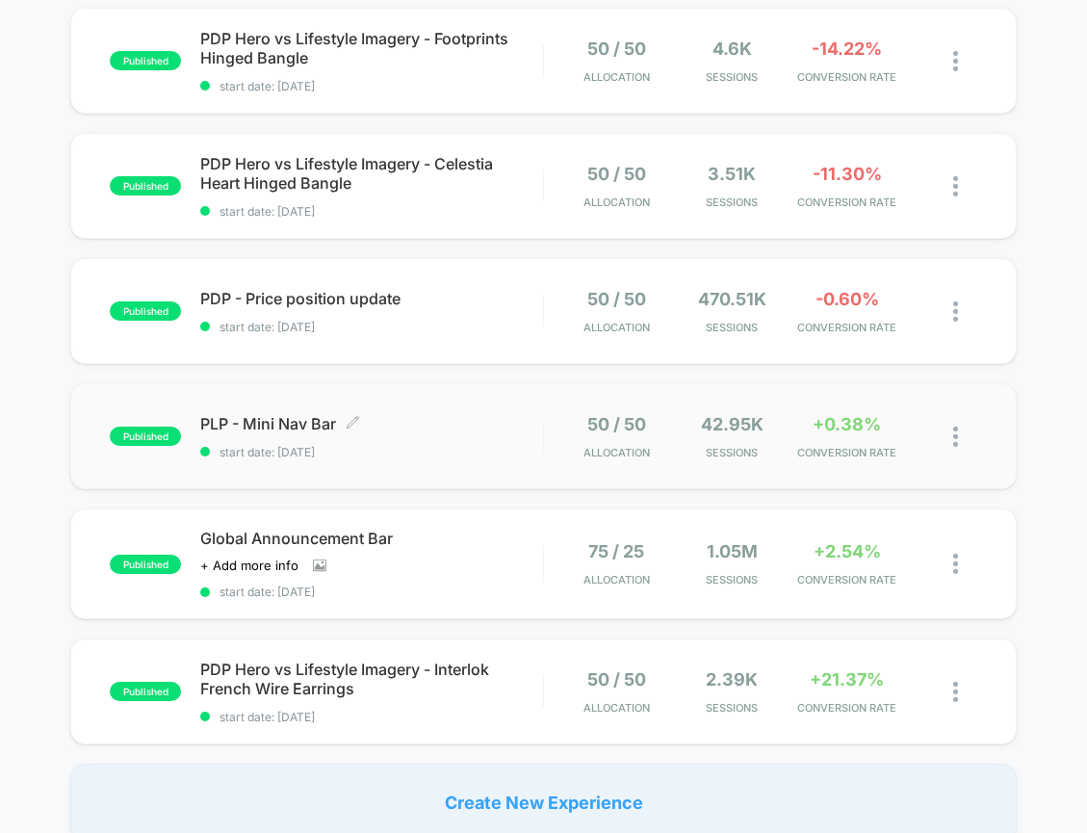
click at [514, 458] on span "start date: [DATE]" at bounding box center [371, 452] width 342 height 14
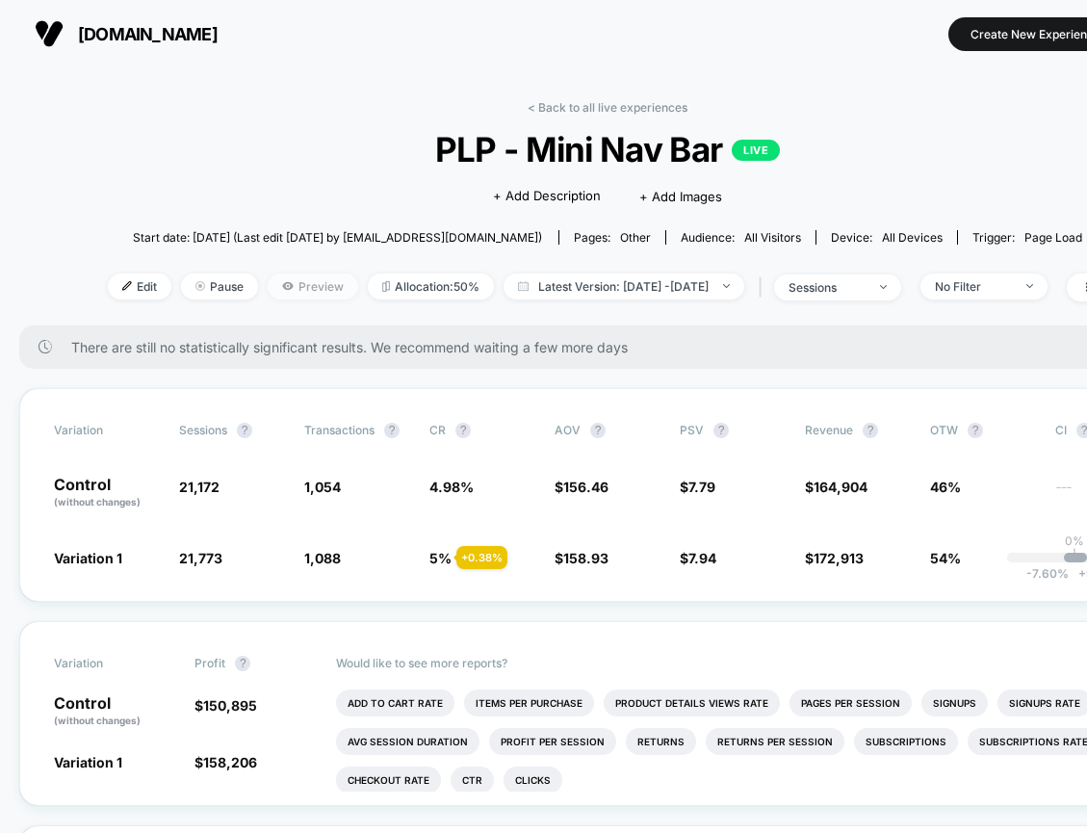
click at [293, 283] on span "Preview" at bounding box center [313, 286] width 91 height 26
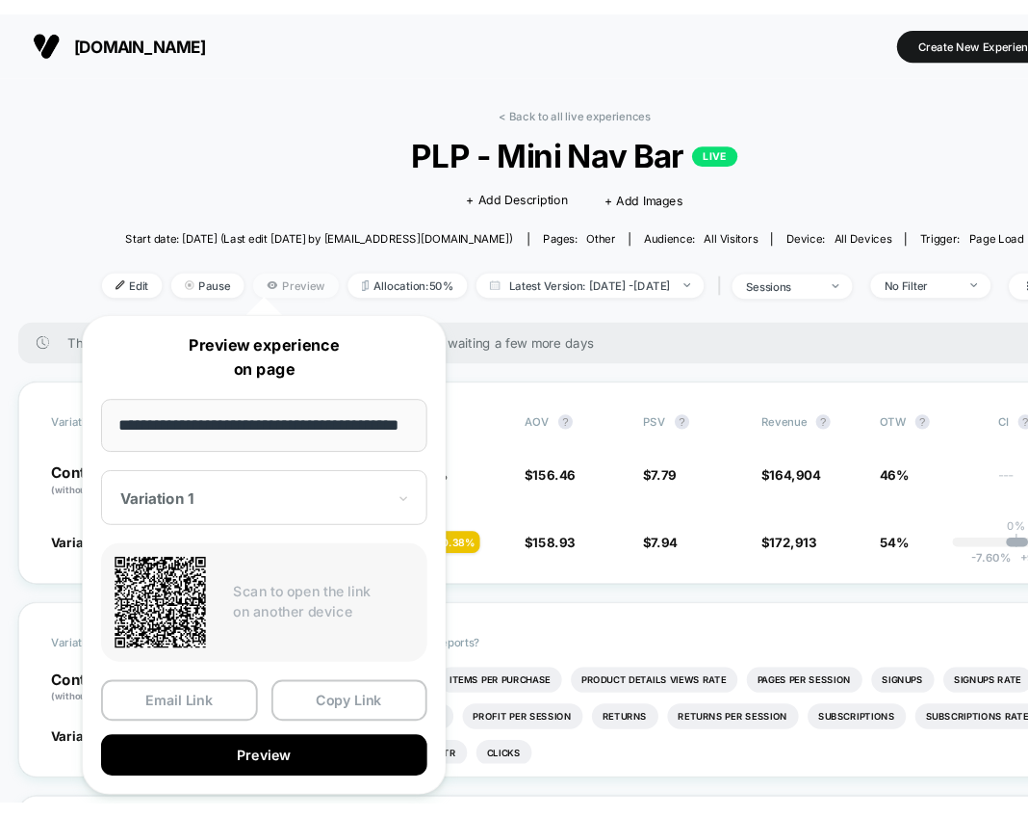
scroll to position [0, 29]
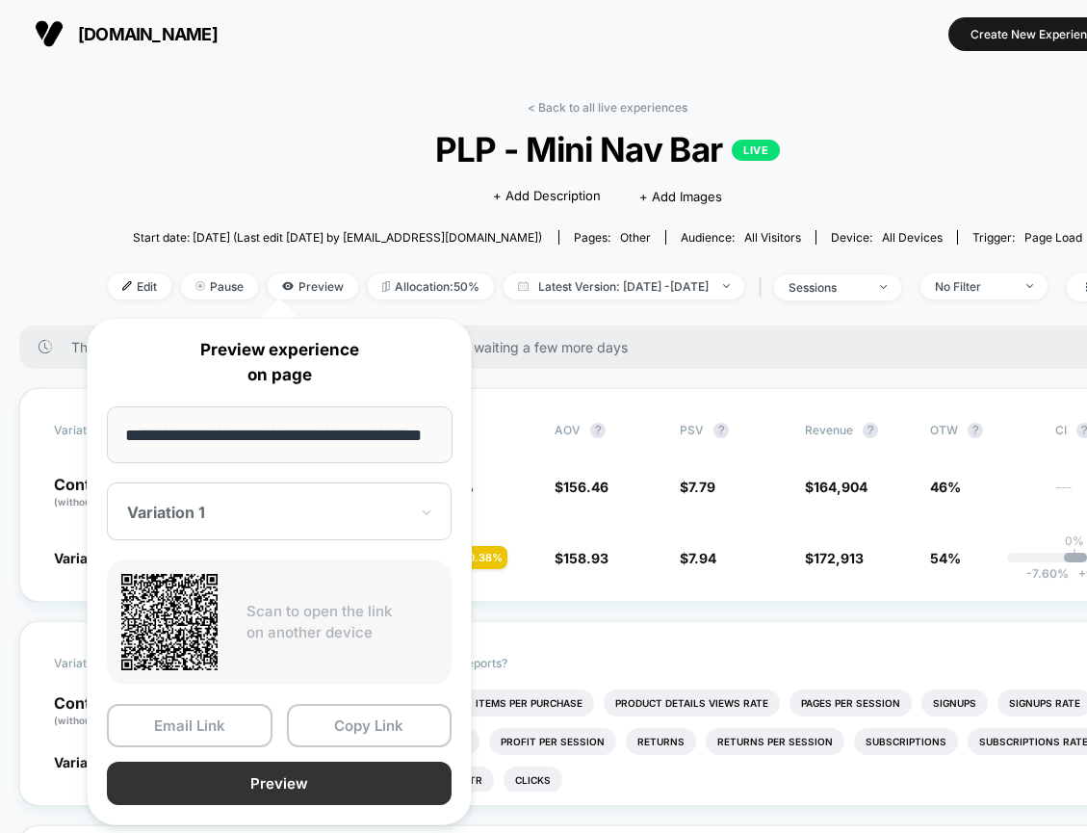
click at [310, 784] on button "Preview" at bounding box center [279, 783] width 345 height 43
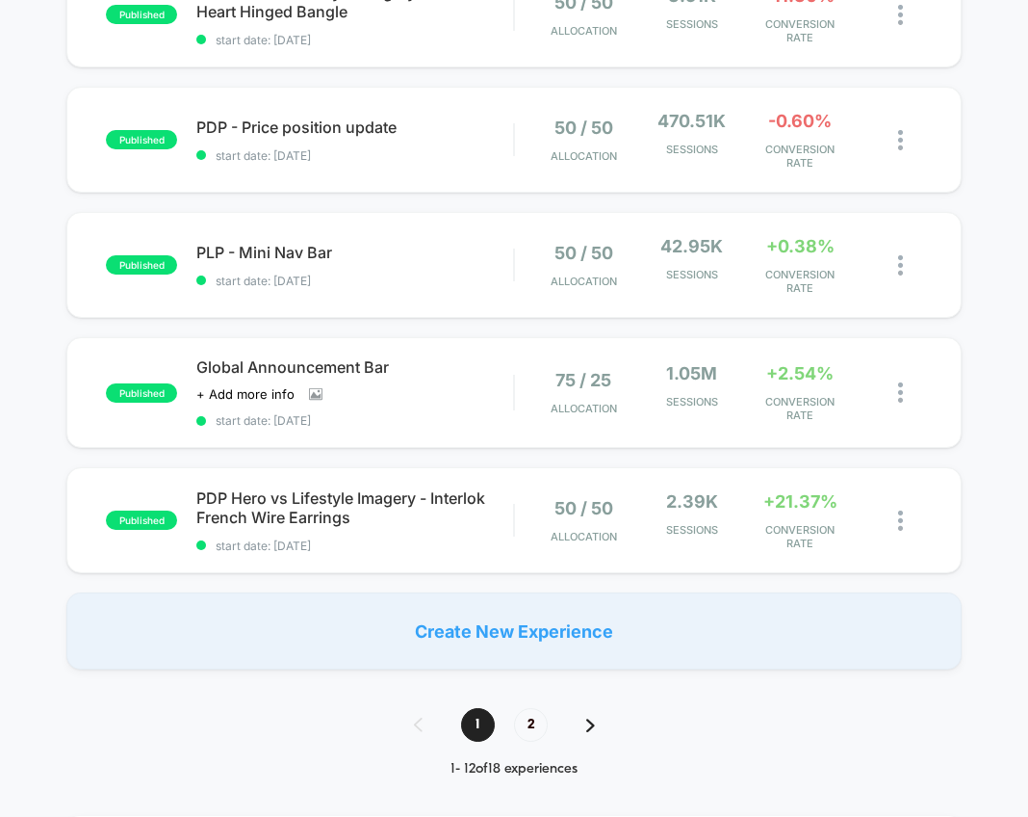
scroll to position [1145, 0]
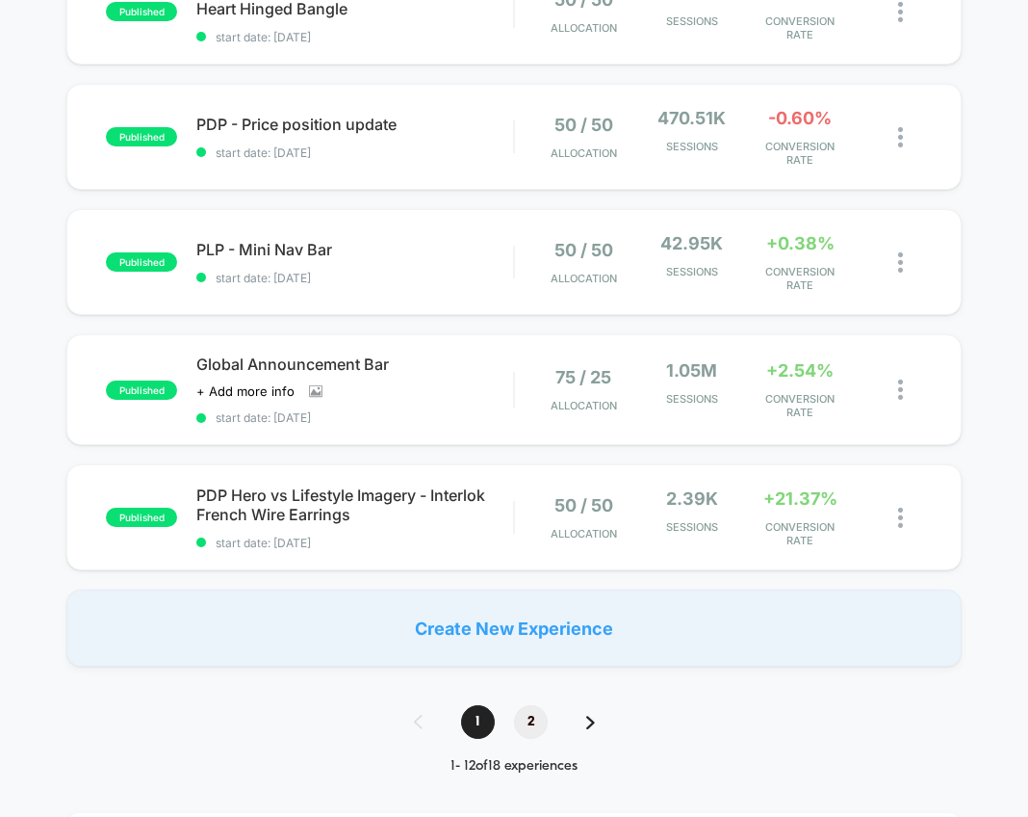
click at [540, 723] on span "2" at bounding box center [531, 722] width 34 height 34
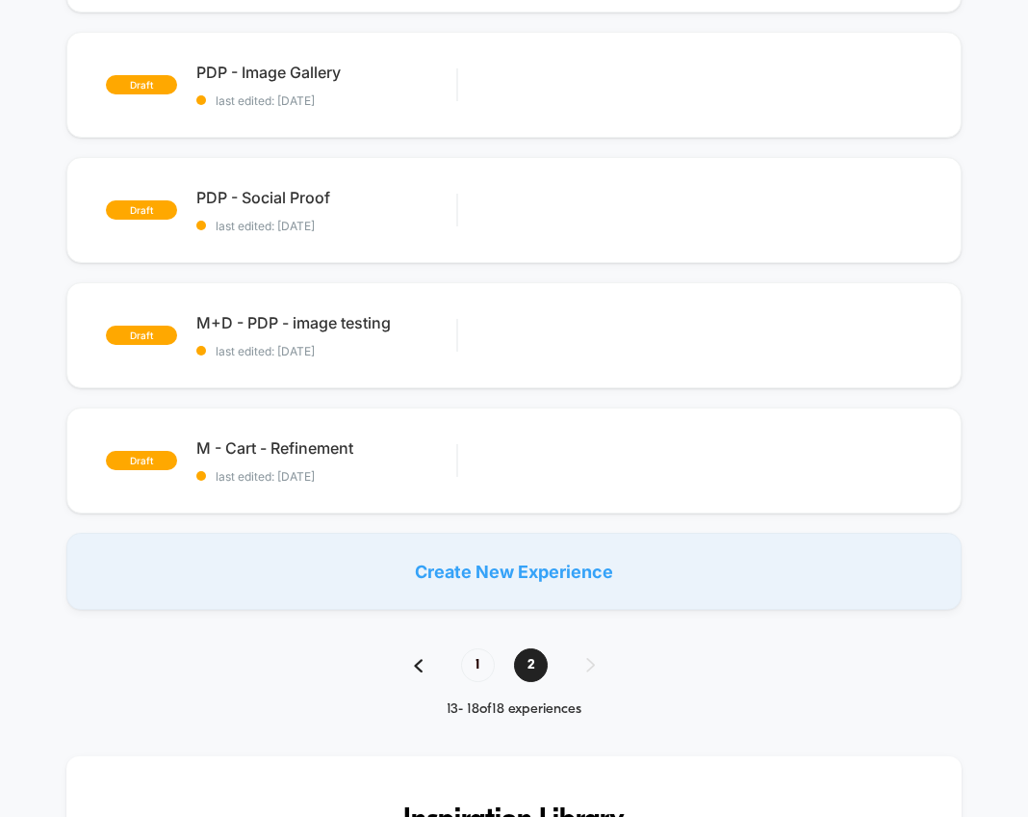
scroll to position [453, 0]
